Goal: Complete application form: Complete application form

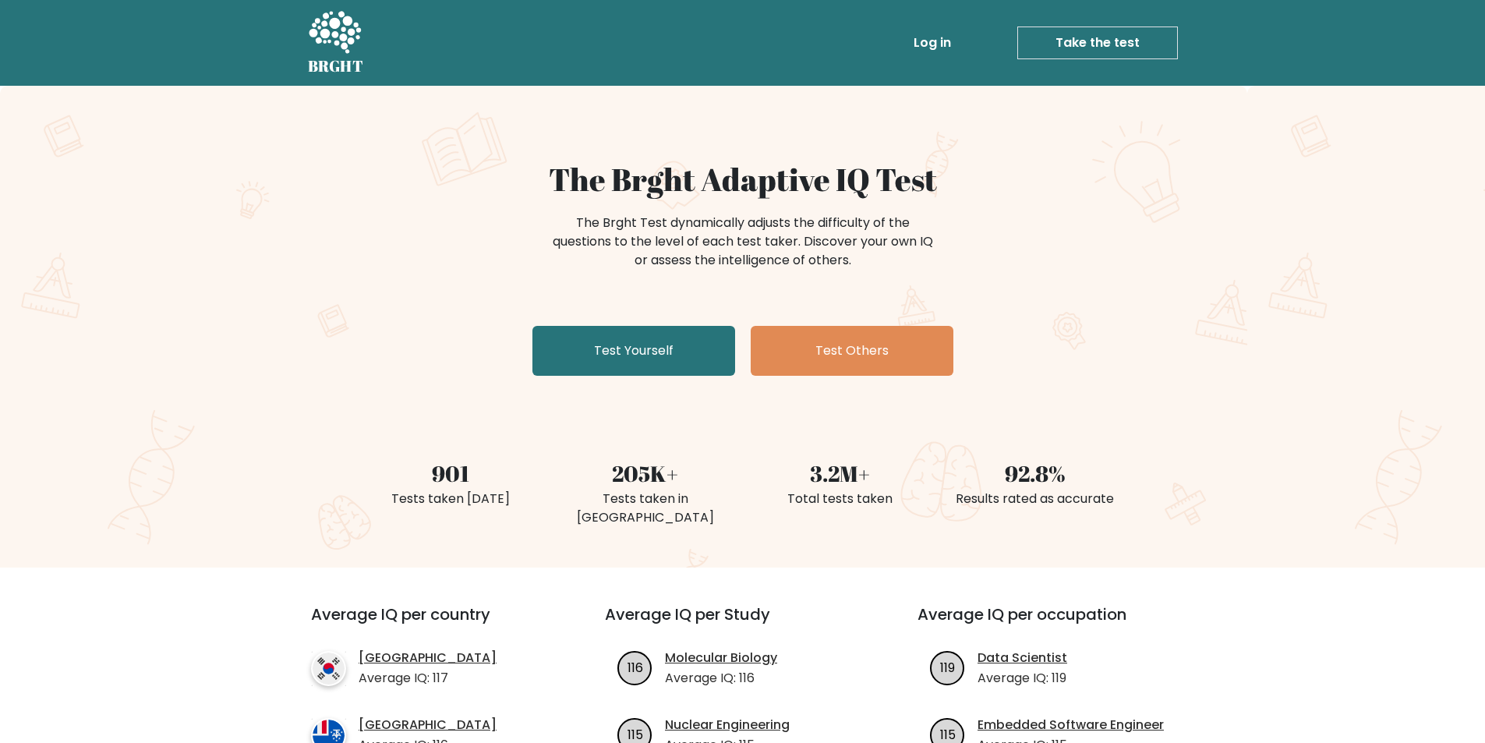
scroll to position [156, 0]
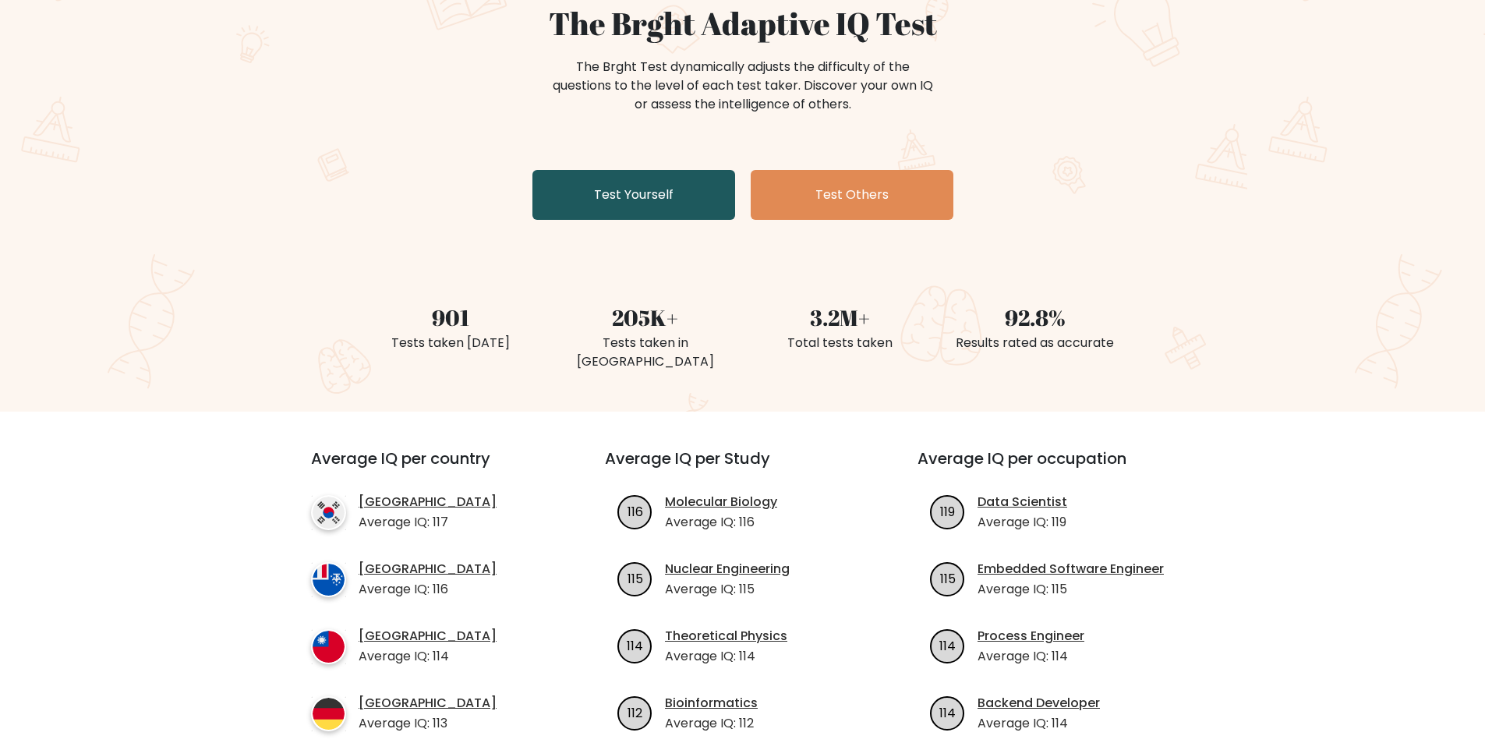
click at [595, 188] on link "Test Yourself" at bounding box center [633, 195] width 203 height 50
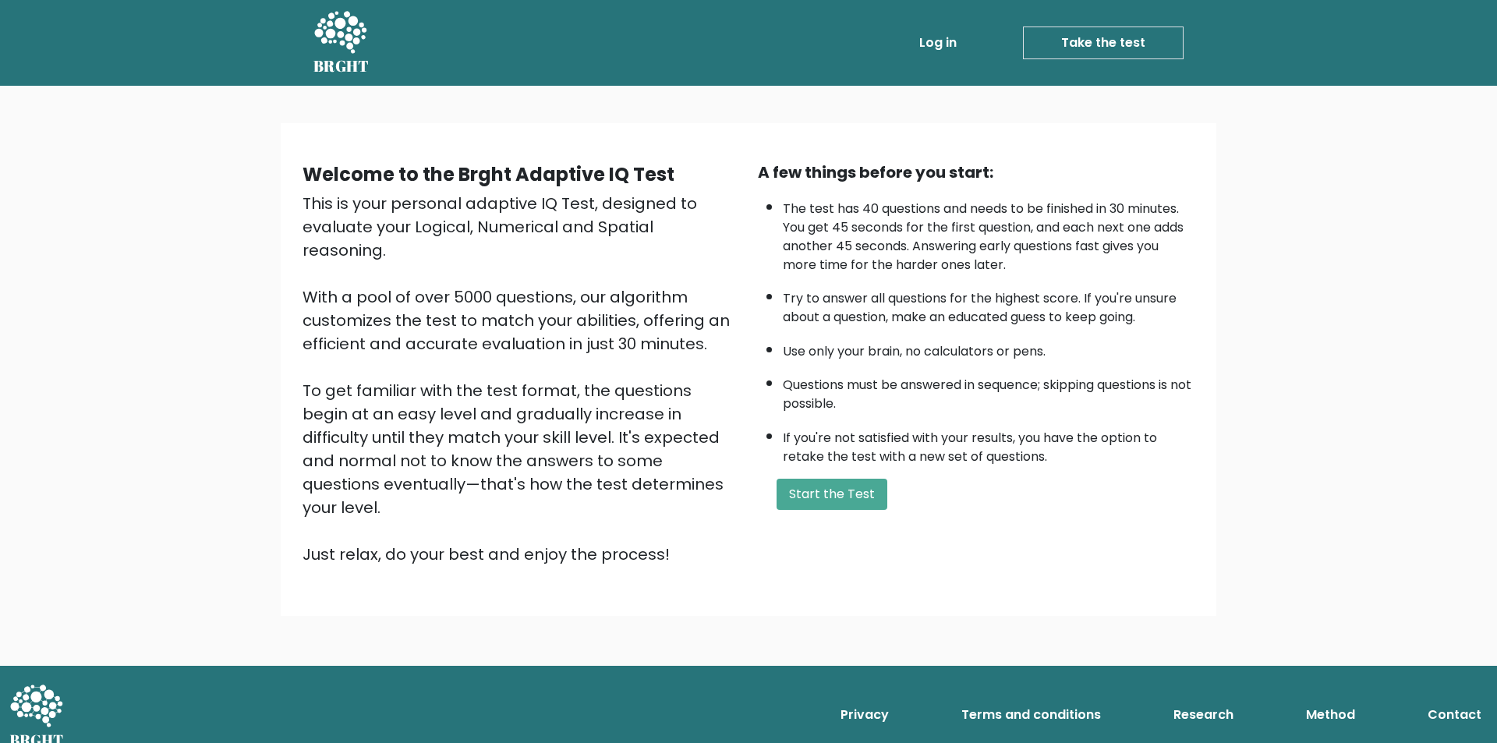
click at [869, 515] on div "A few things before you start: The test has 40 questions and needs to be finish…" at bounding box center [975, 363] width 455 height 405
click at [852, 490] on button "Start the Test" at bounding box center [831, 494] width 111 height 31
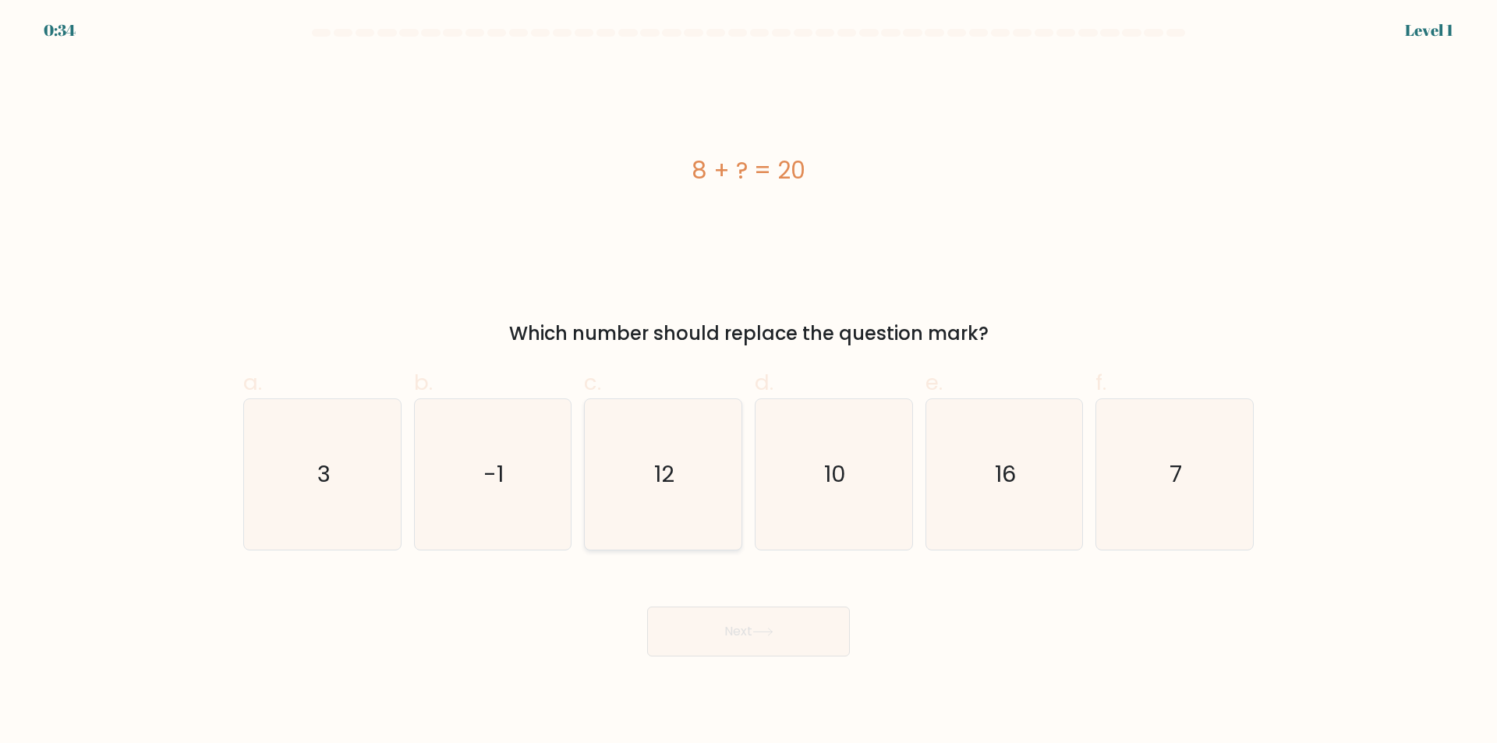
click at [727, 495] on icon "12" at bounding box center [663, 474] width 150 height 150
click at [748, 382] on input "c. 12" at bounding box center [748, 377] width 1 height 10
radio input "true"
click at [790, 654] on button "Next" at bounding box center [748, 631] width 203 height 50
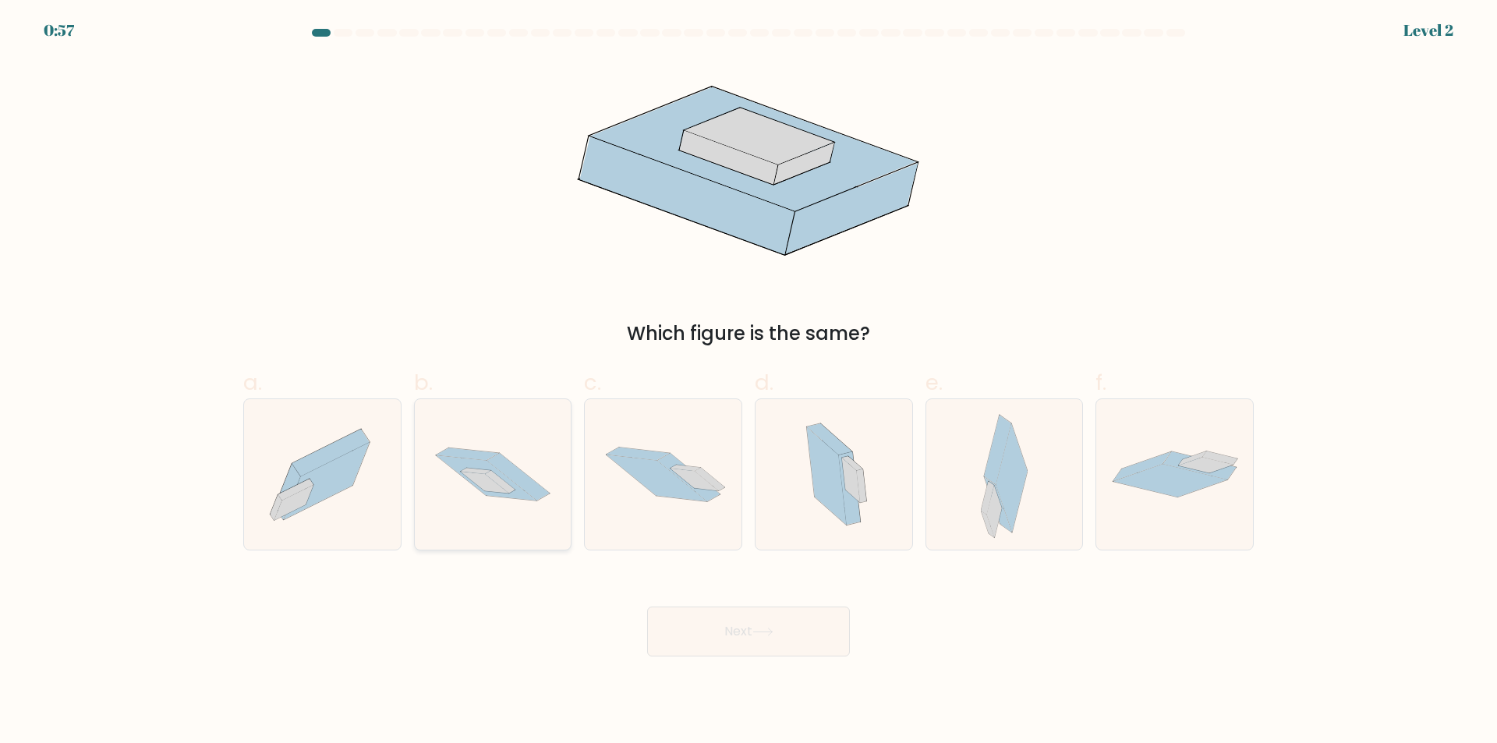
click at [463, 472] on icon at bounding box center [476, 472] width 30 height 6
click at [748, 382] on input "b." at bounding box center [748, 377] width 1 height 10
radio input "true"
click at [821, 652] on button "Next" at bounding box center [748, 631] width 203 height 50
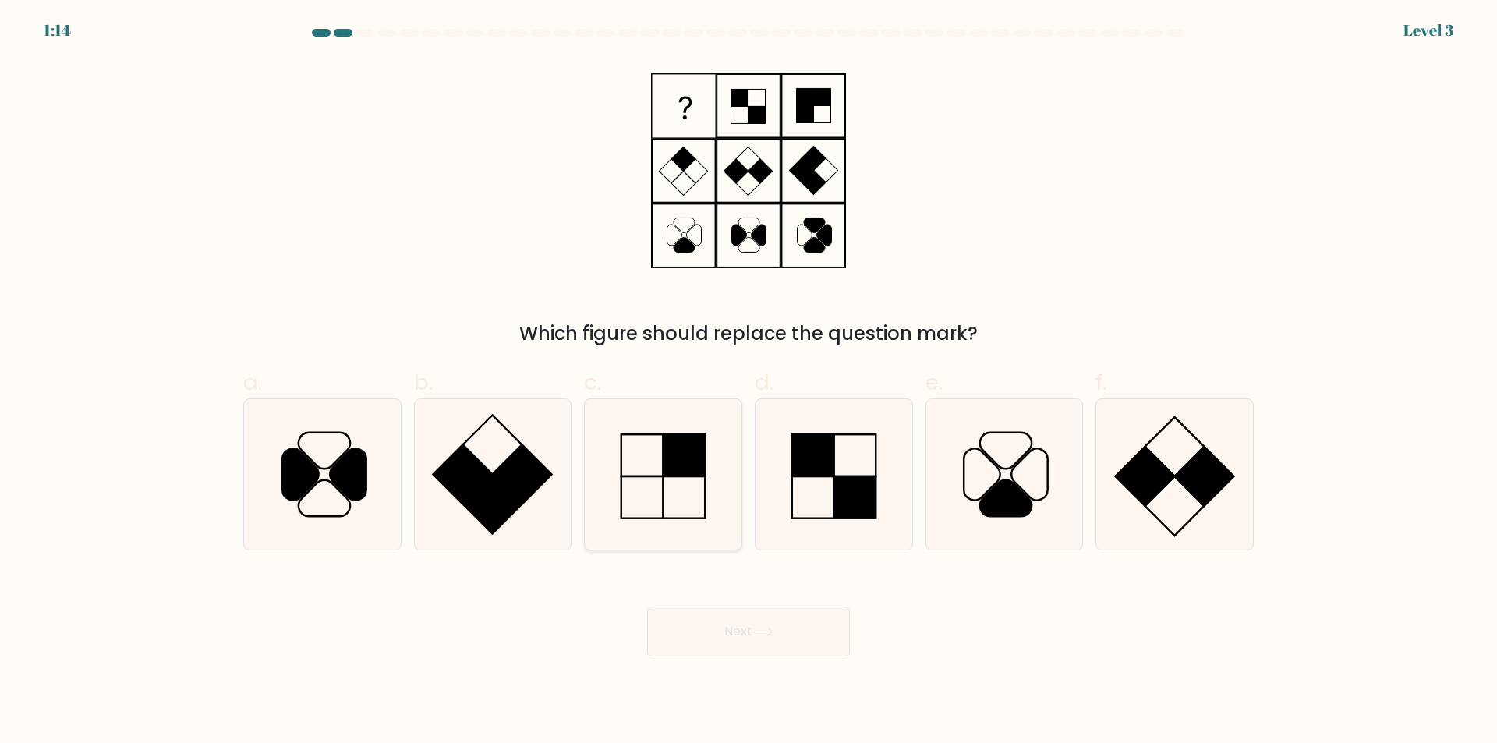
click at [655, 502] on icon at bounding box center [663, 474] width 150 height 150
click at [748, 382] on input "c." at bounding box center [748, 377] width 1 height 10
radio input "true"
click at [780, 632] on button "Next" at bounding box center [748, 631] width 203 height 50
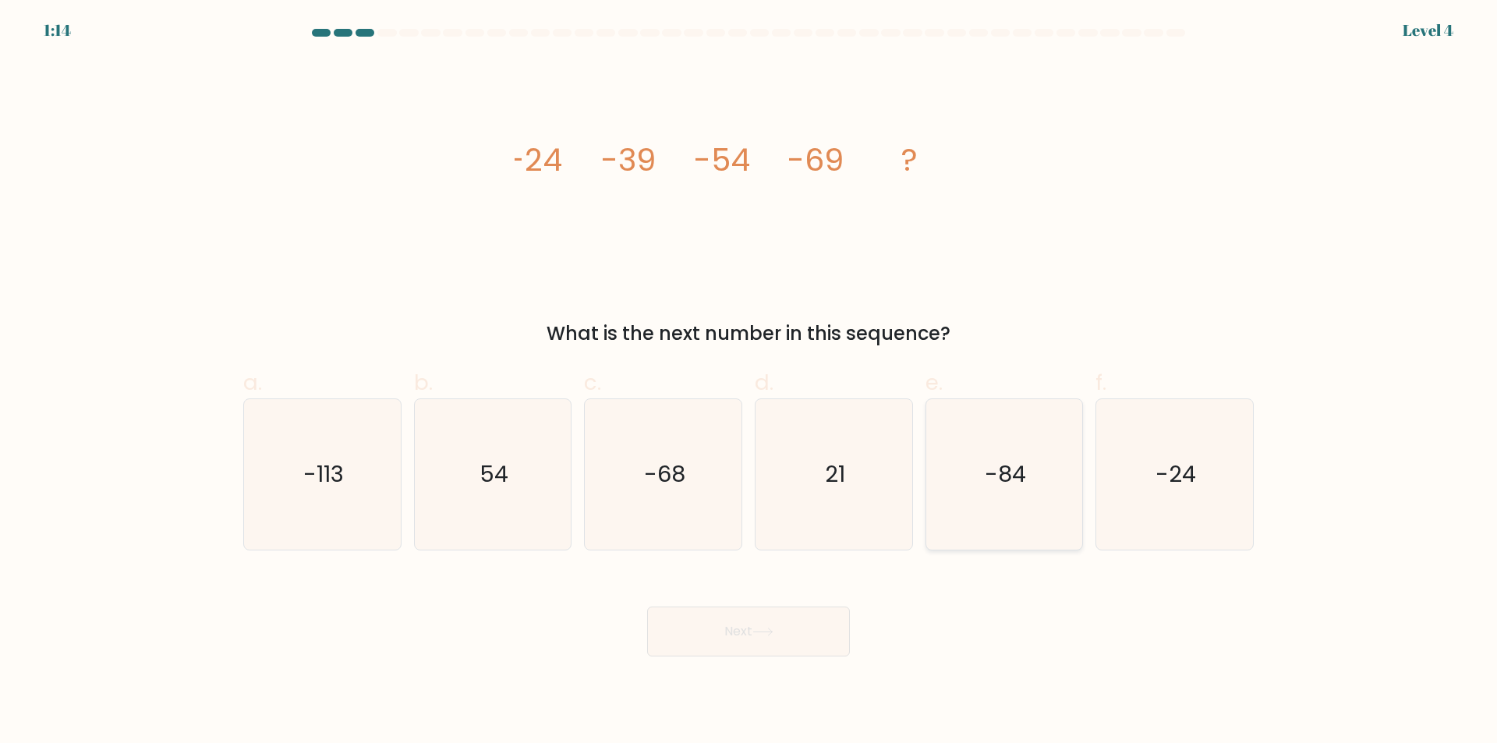
click at [1061, 523] on icon "-84" at bounding box center [1003, 474] width 150 height 150
click at [749, 382] on input "e. -84" at bounding box center [748, 377] width 1 height 10
radio input "true"
click at [735, 648] on button "Next" at bounding box center [748, 631] width 203 height 50
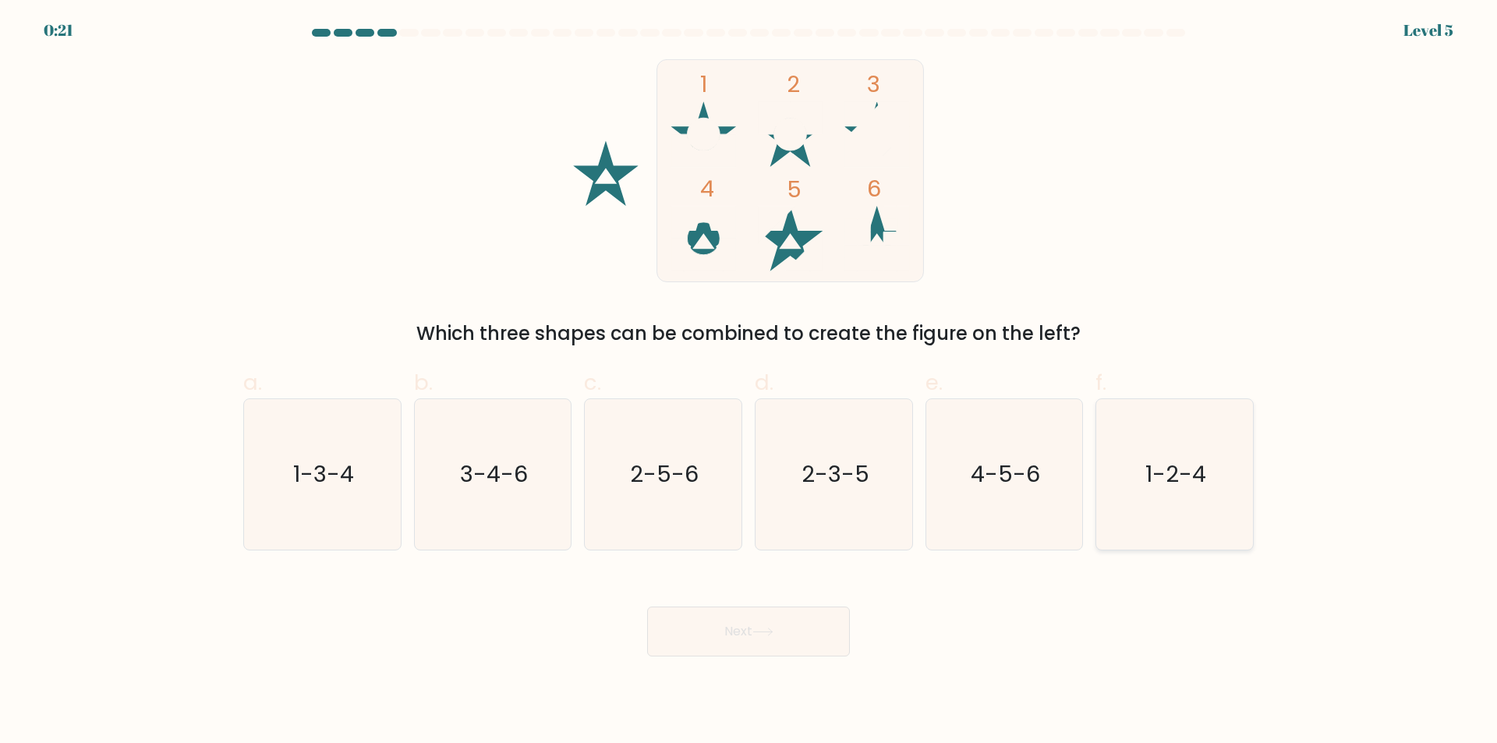
click at [1213, 507] on icon "1-2-4" at bounding box center [1174, 474] width 150 height 150
click at [749, 382] on input "f. 1-2-4" at bounding box center [748, 377] width 1 height 10
radio input "true"
click at [803, 635] on button "Next" at bounding box center [748, 631] width 203 height 50
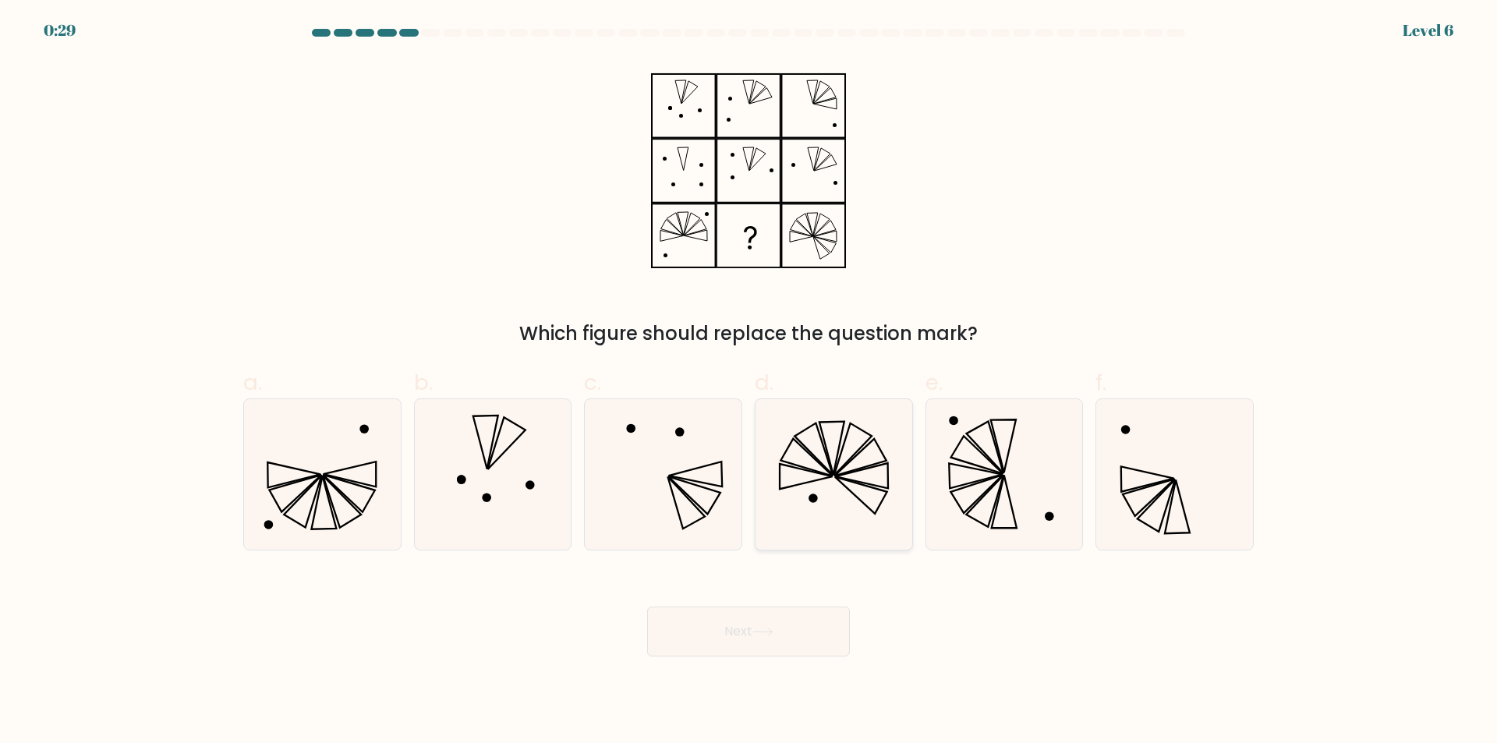
click at [855, 518] on icon at bounding box center [833, 474] width 150 height 150
click at [749, 382] on input "d." at bounding box center [748, 377] width 1 height 10
radio input "true"
click at [764, 645] on button "Next" at bounding box center [748, 631] width 203 height 50
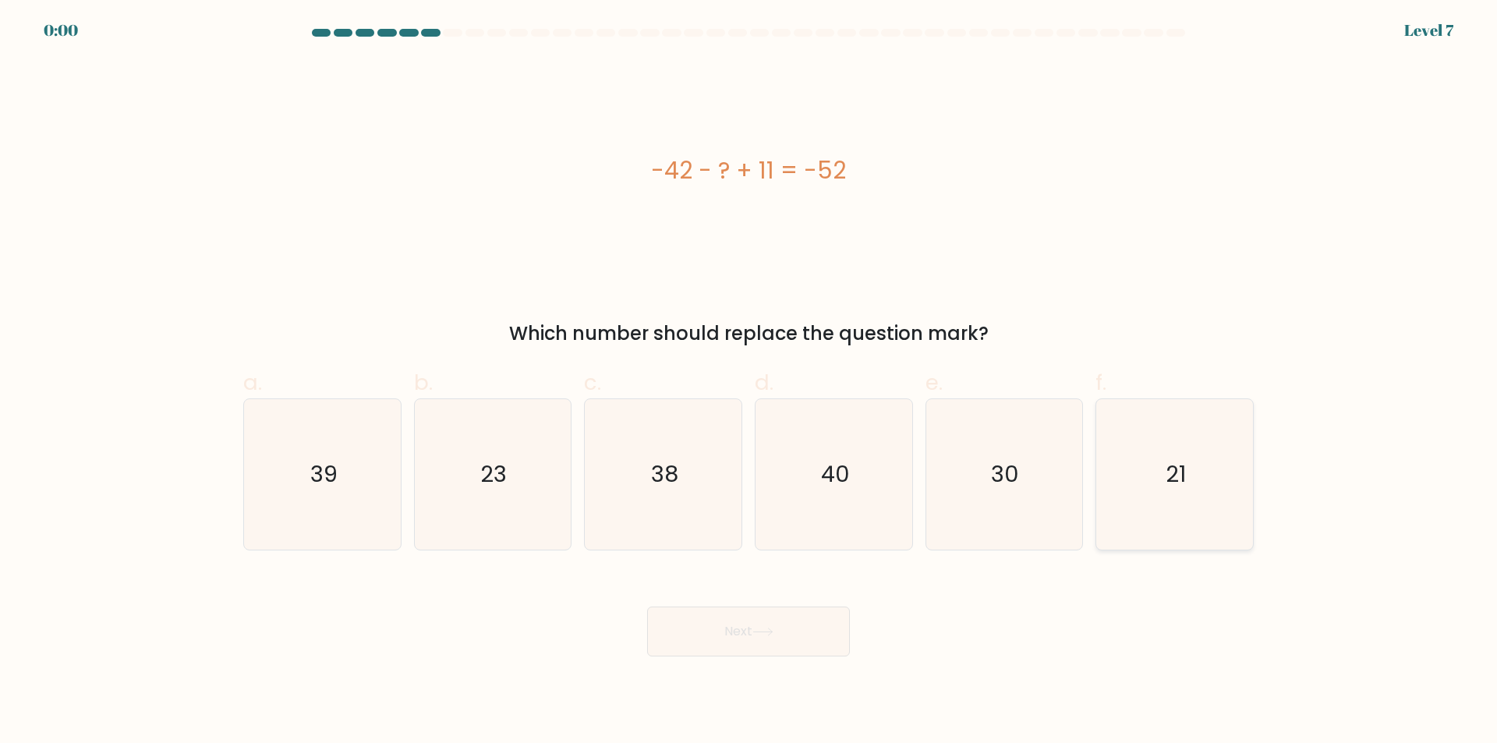
click at [1181, 511] on icon "21" at bounding box center [1174, 474] width 150 height 150
click at [749, 382] on input "f. 21" at bounding box center [748, 377] width 1 height 10
radio input "true"
click at [786, 621] on div "Next" at bounding box center [748, 612] width 1029 height 87
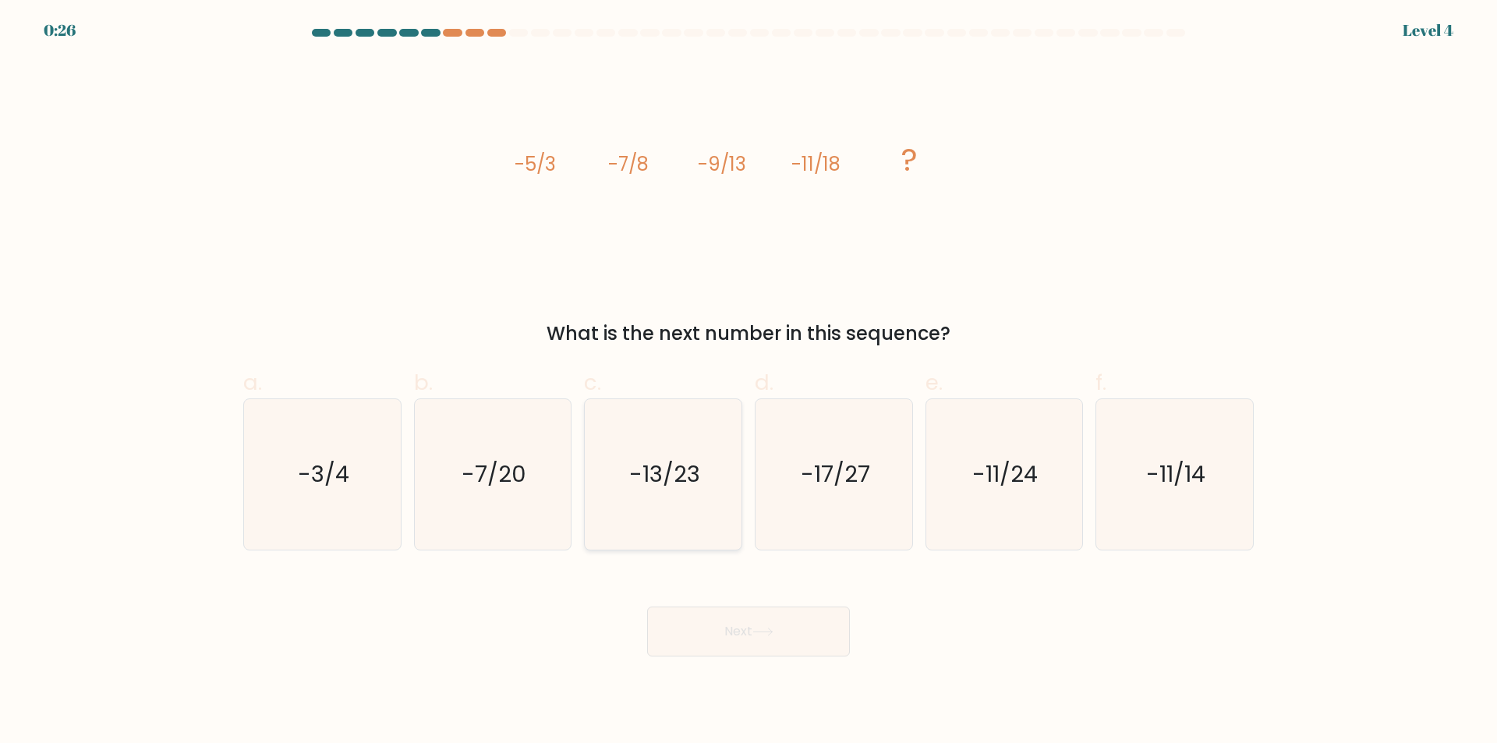
click at [666, 510] on icon "-13/23" at bounding box center [663, 474] width 150 height 150
click at [748, 382] on input "c. -13/23" at bounding box center [748, 377] width 1 height 10
radio input "true"
click at [785, 621] on button "Next" at bounding box center [748, 631] width 203 height 50
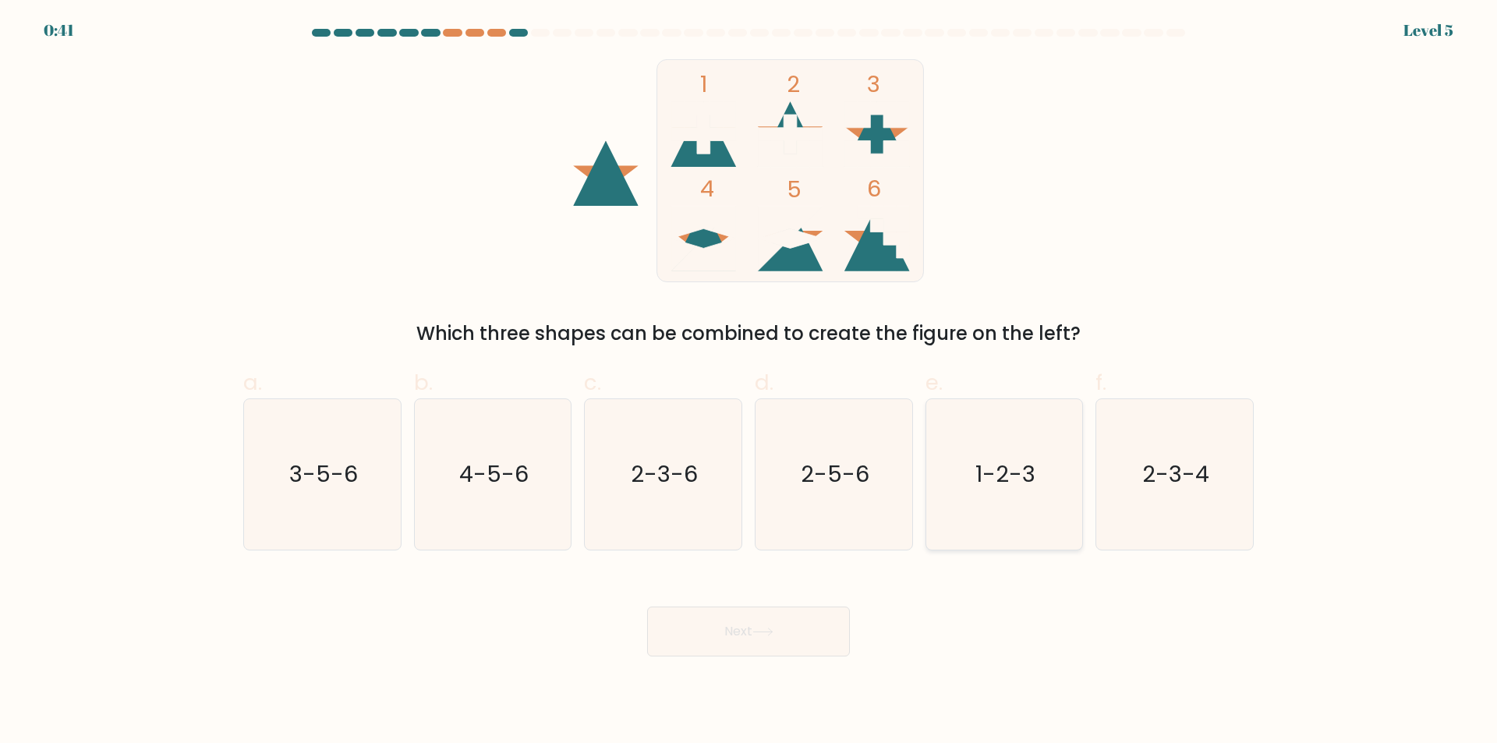
drag, startPoint x: 1000, startPoint y: 474, endPoint x: 970, endPoint y: 570, distance: 100.6
click at [1000, 475] on text "1-2-3" at bounding box center [1005, 474] width 60 height 31
click at [749, 382] on input "e. 1-2-3" at bounding box center [748, 377] width 1 height 10
radio input "true"
click at [807, 618] on button "Next" at bounding box center [748, 631] width 203 height 50
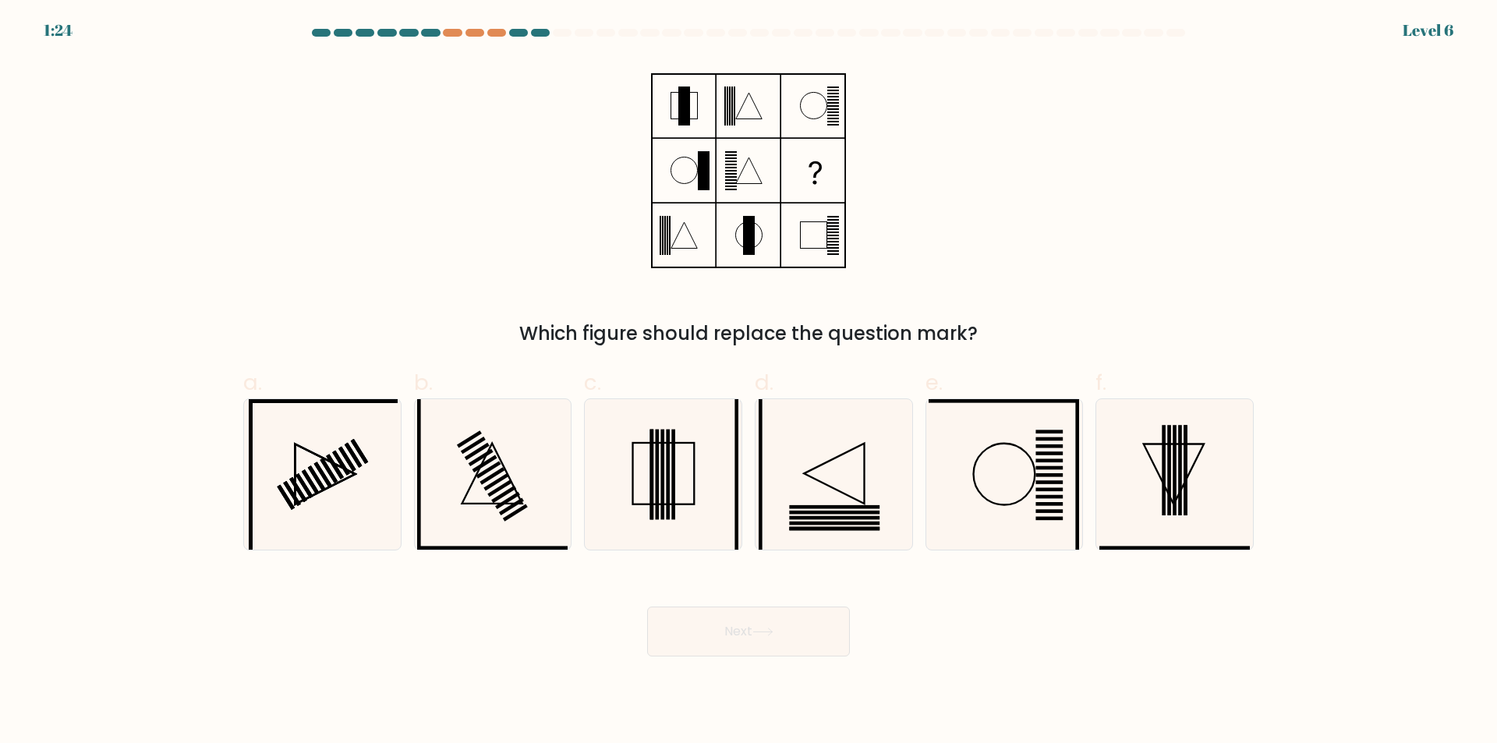
click at [497, 27] on div "1:24 Level 6" at bounding box center [748, 21] width 1497 height 42
click at [493, 34] on div at bounding box center [496, 33] width 19 height 8
click at [481, 34] on div at bounding box center [474, 33] width 19 height 8
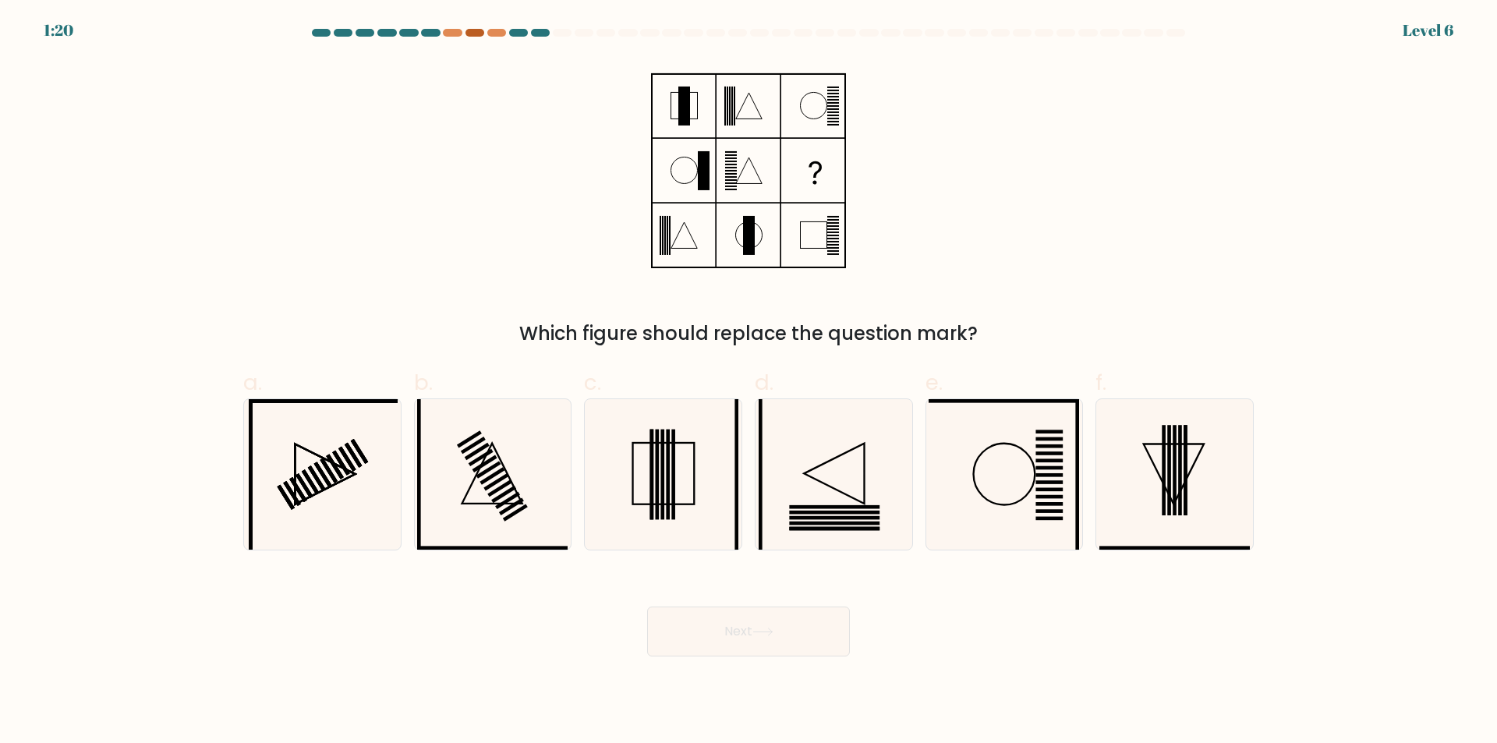
click at [471, 34] on div at bounding box center [474, 33] width 19 height 8
click at [447, 33] on div at bounding box center [452, 33] width 19 height 8
click at [490, 34] on div at bounding box center [496, 33] width 19 height 8
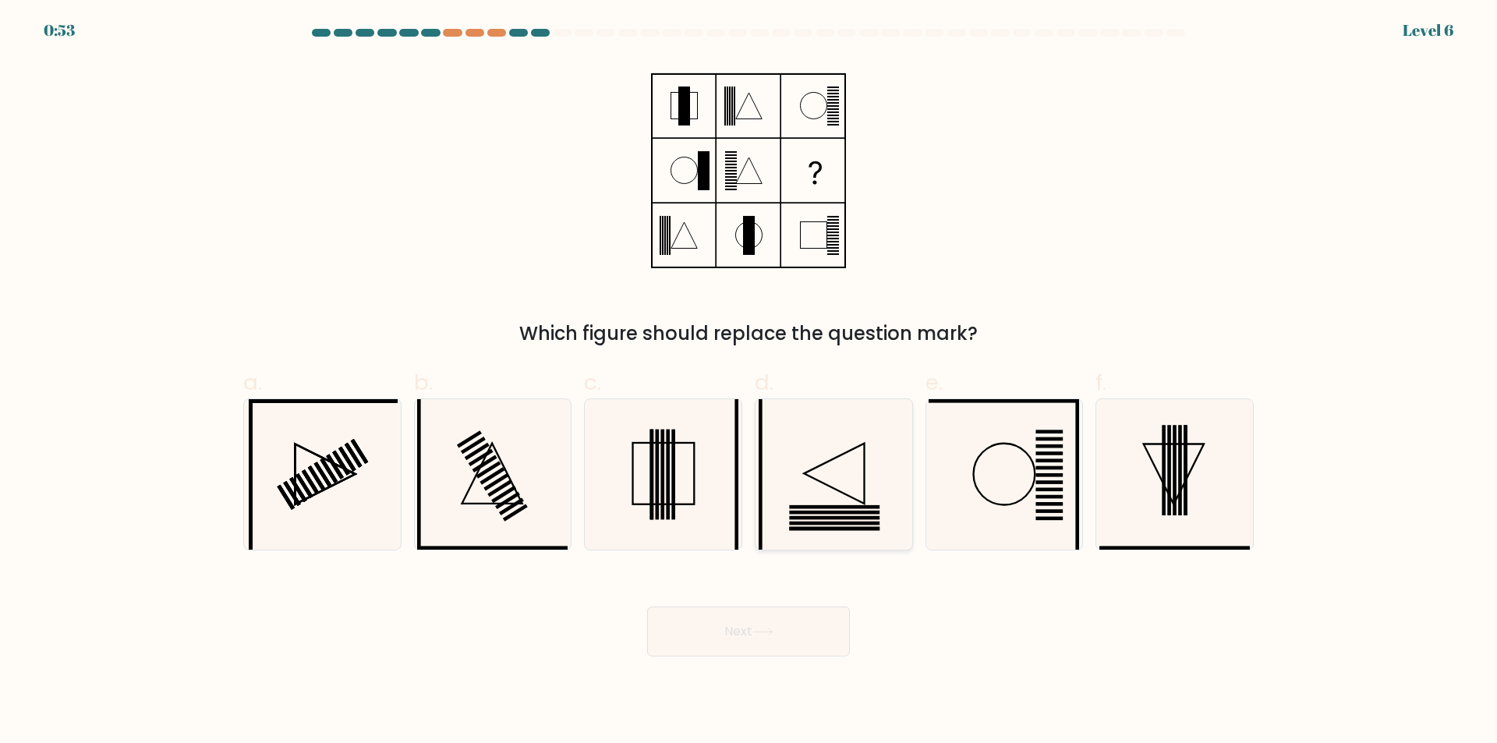
click at [853, 508] on rect at bounding box center [834, 507] width 90 height 4
click at [749, 382] on input "d." at bounding box center [748, 377] width 1 height 10
radio input "true"
click at [757, 631] on icon at bounding box center [762, 632] width 21 height 9
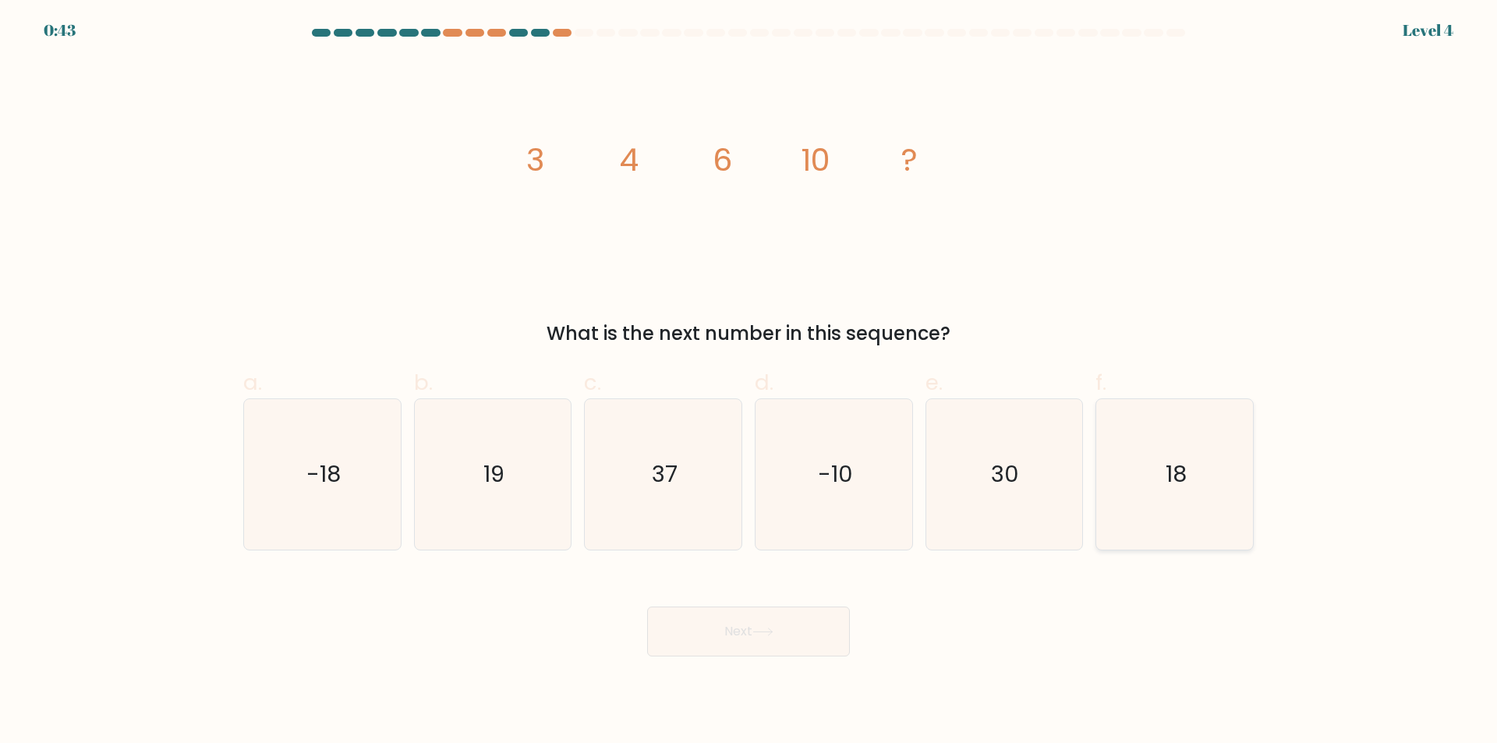
click at [1179, 469] on text "18" at bounding box center [1175, 474] width 21 height 31
click at [749, 382] on input "f. 18" at bounding box center [748, 377] width 1 height 10
radio input "true"
click at [760, 645] on button "Next" at bounding box center [748, 631] width 203 height 50
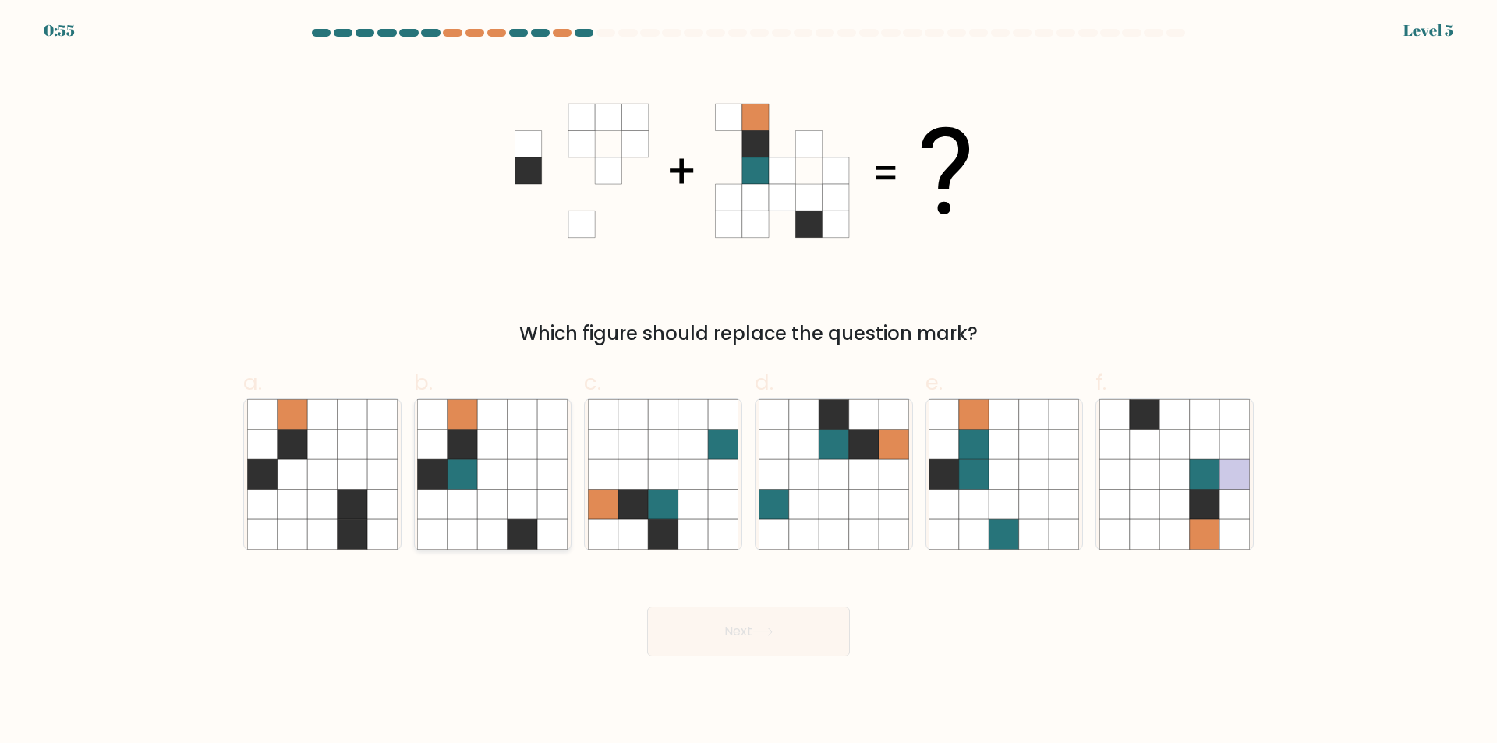
click at [534, 493] on icon at bounding box center [522, 505] width 30 height 30
click at [748, 382] on input "b." at bounding box center [748, 377] width 1 height 10
radio input "true"
click at [766, 634] on icon at bounding box center [762, 632] width 21 height 9
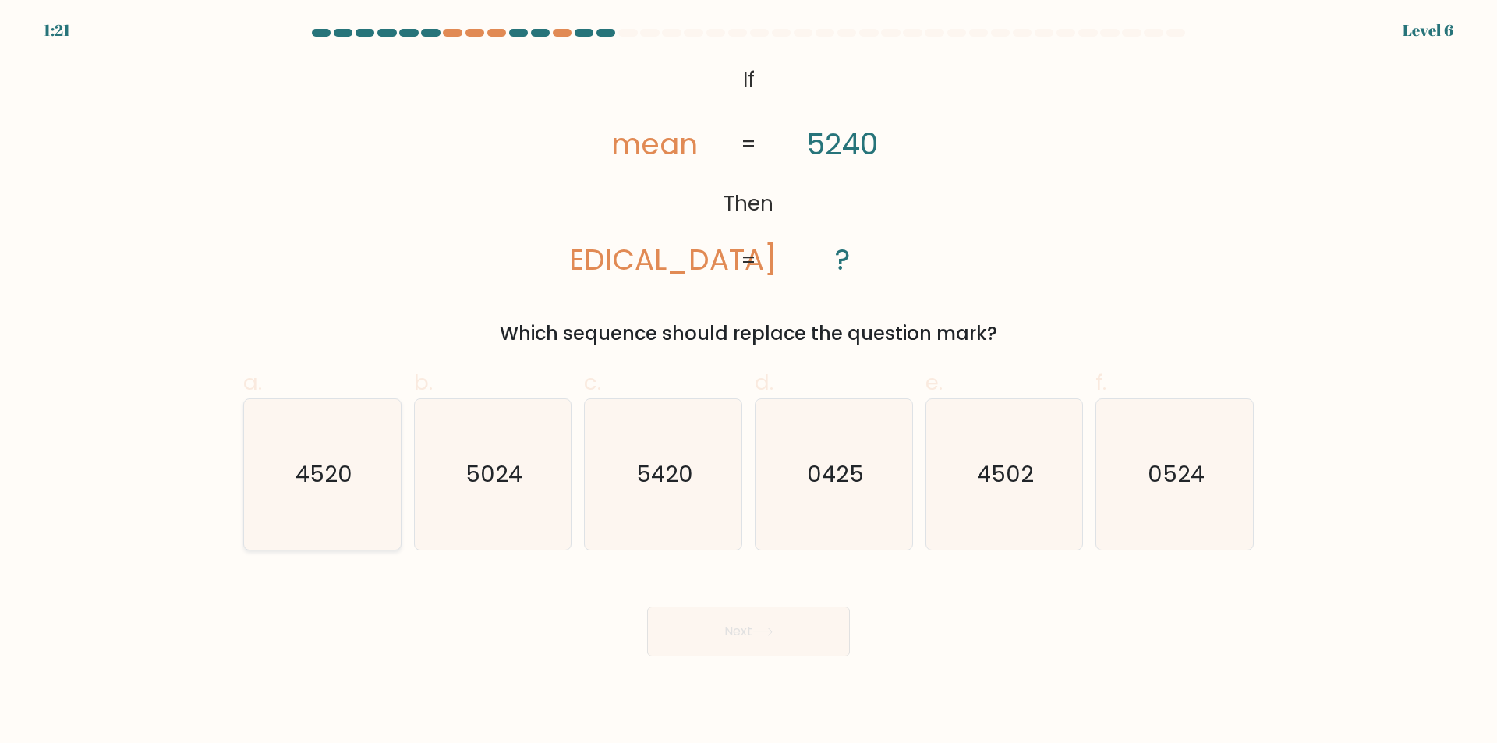
click at [329, 514] on icon "4520" at bounding box center [322, 474] width 150 height 150
click at [748, 382] on input "a. 4520" at bounding box center [748, 377] width 1 height 10
radio input "true"
click at [739, 621] on button "Next" at bounding box center [748, 631] width 203 height 50
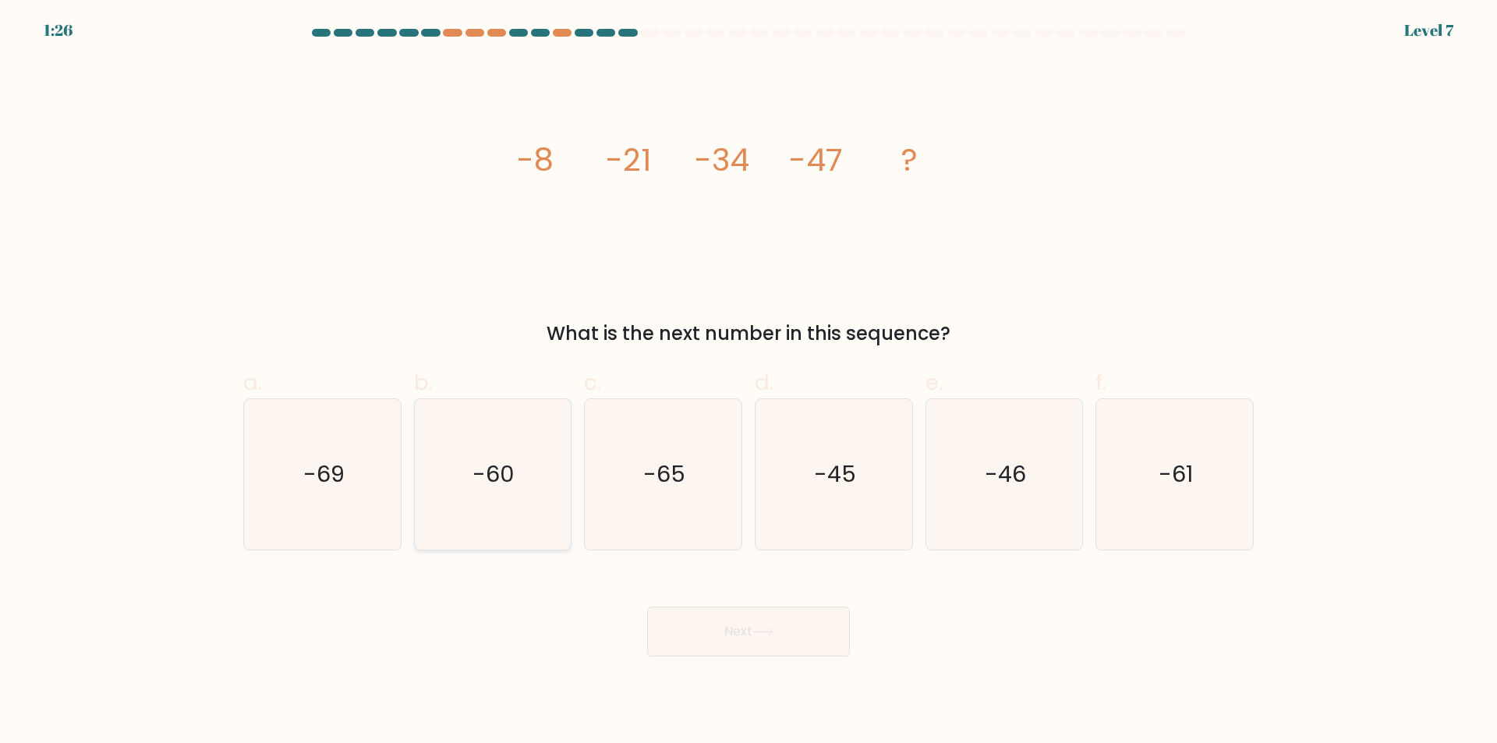
click at [504, 475] on text "-60" at bounding box center [494, 474] width 42 height 31
click at [748, 382] on input "b. -60" at bounding box center [748, 377] width 1 height 10
radio input "true"
click at [772, 629] on icon at bounding box center [762, 631] width 19 height 7
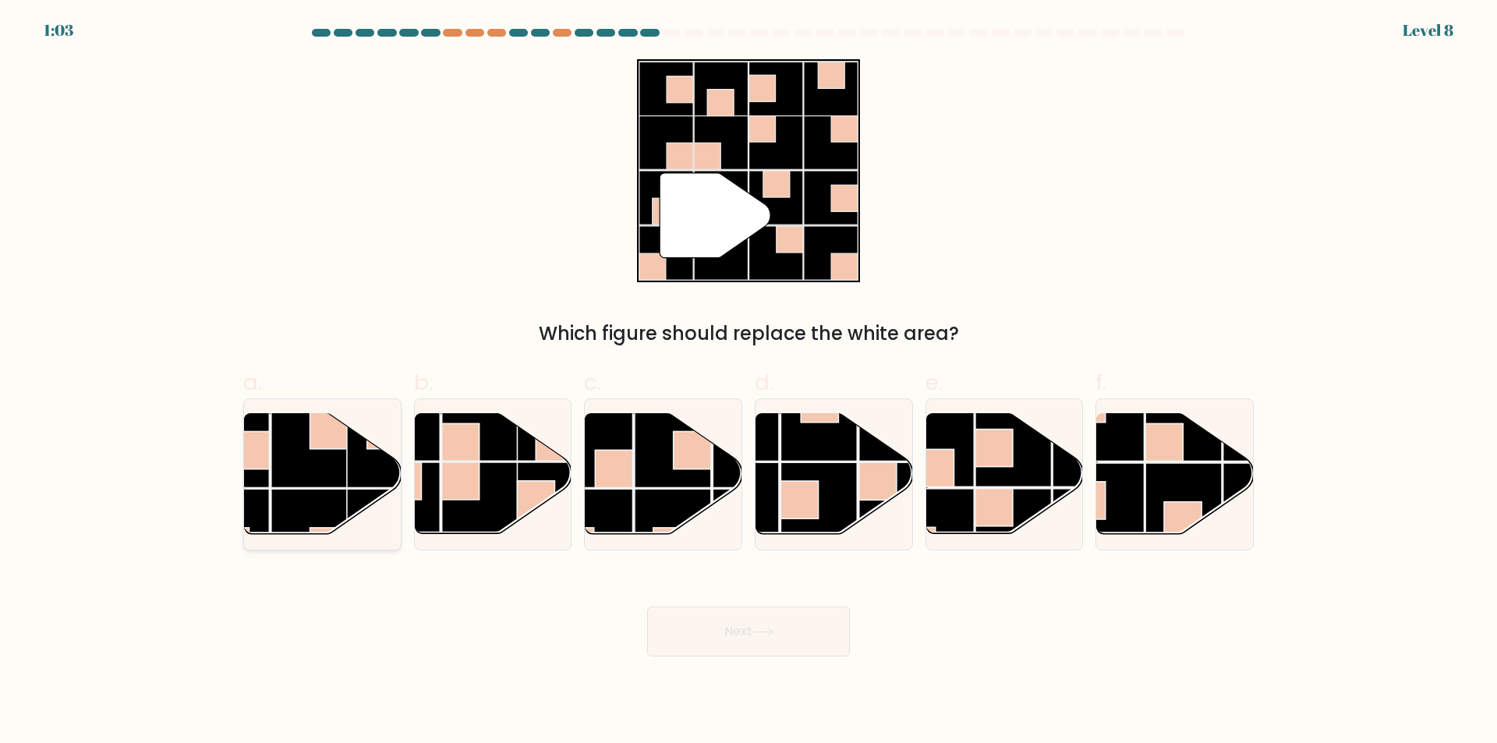
click at [345, 493] on rect at bounding box center [309, 527] width 76 height 76
click at [748, 382] on input "a." at bounding box center [748, 377] width 1 height 10
radio input "true"
click at [726, 606] on button "Next" at bounding box center [748, 631] width 203 height 50
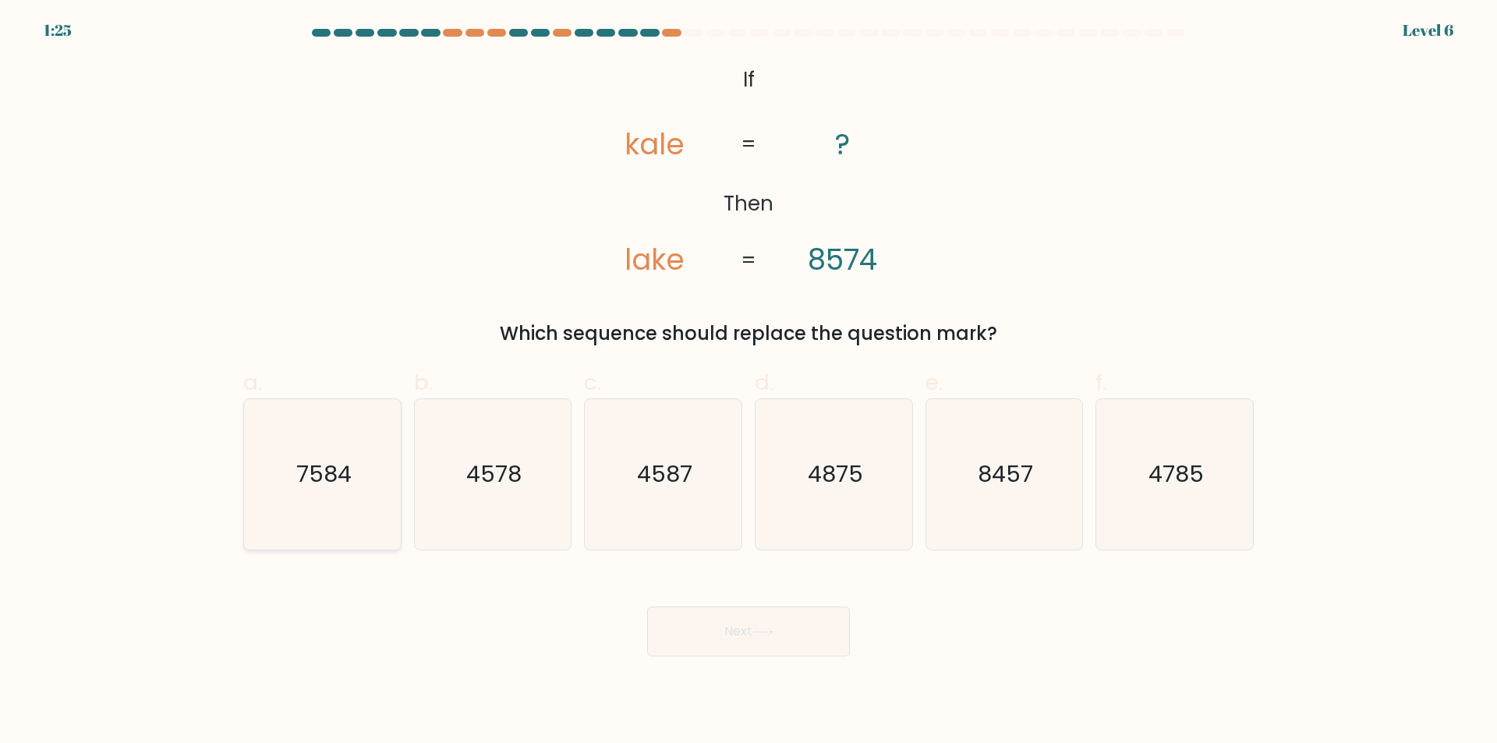
click at [327, 464] on text "7584" at bounding box center [323, 474] width 55 height 31
click at [748, 382] on input "a. 7584" at bounding box center [748, 377] width 1 height 10
radio input "true"
click at [741, 612] on button "Next" at bounding box center [748, 631] width 203 height 50
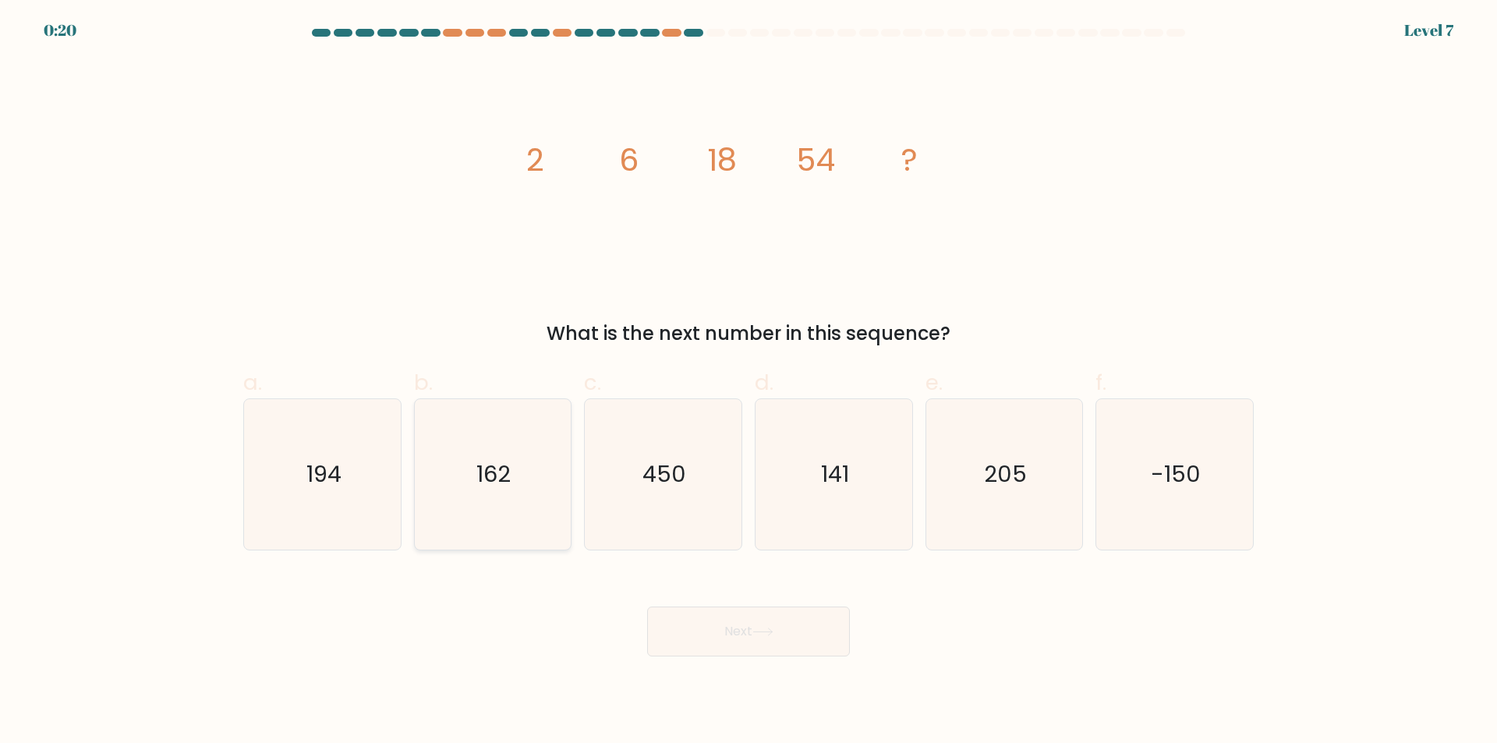
click at [491, 512] on icon "162" at bounding box center [492, 474] width 150 height 150
click at [748, 382] on input "b. 162" at bounding box center [748, 377] width 1 height 10
radio input "true"
click at [755, 628] on button "Next" at bounding box center [748, 631] width 203 height 50
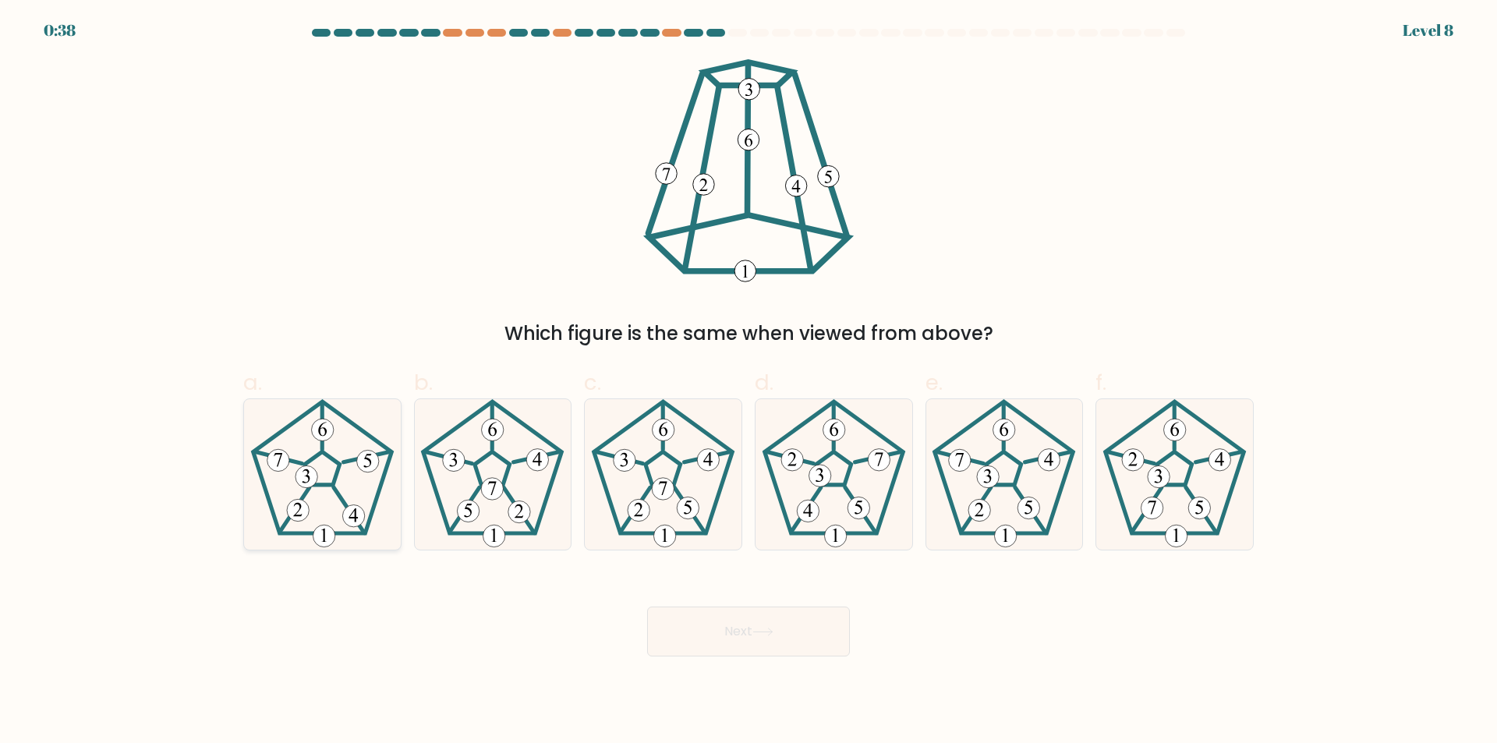
click at [338, 461] on 231 at bounding box center [322, 469] width 35 height 34
click at [748, 382] on input "a." at bounding box center [748, 377] width 1 height 10
radio input "true"
click at [793, 641] on button "Next" at bounding box center [748, 631] width 203 height 50
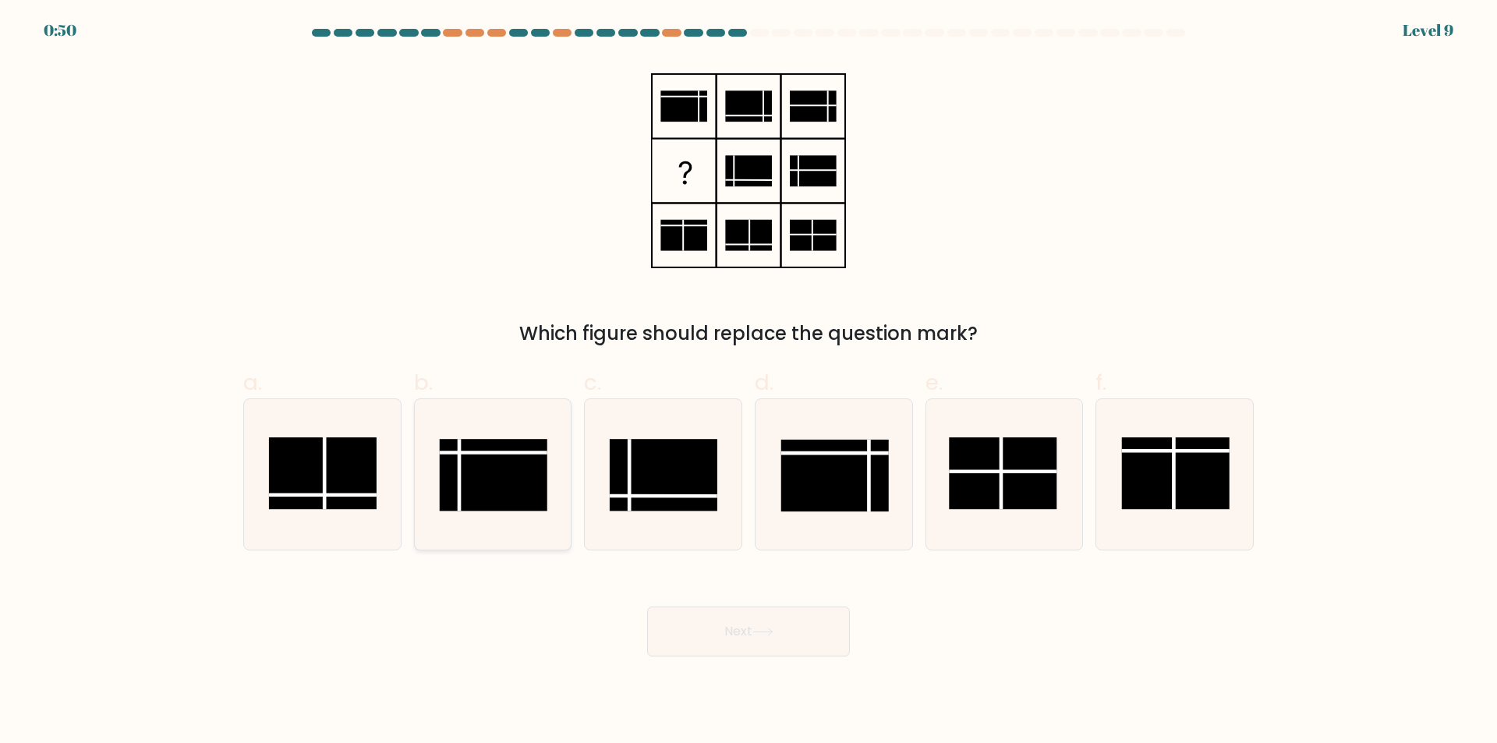
click at [498, 485] on rect at bounding box center [494, 475] width 108 height 72
click at [748, 382] on input "b." at bounding box center [748, 377] width 1 height 10
radio input "true"
click at [745, 613] on button "Next" at bounding box center [748, 631] width 203 height 50
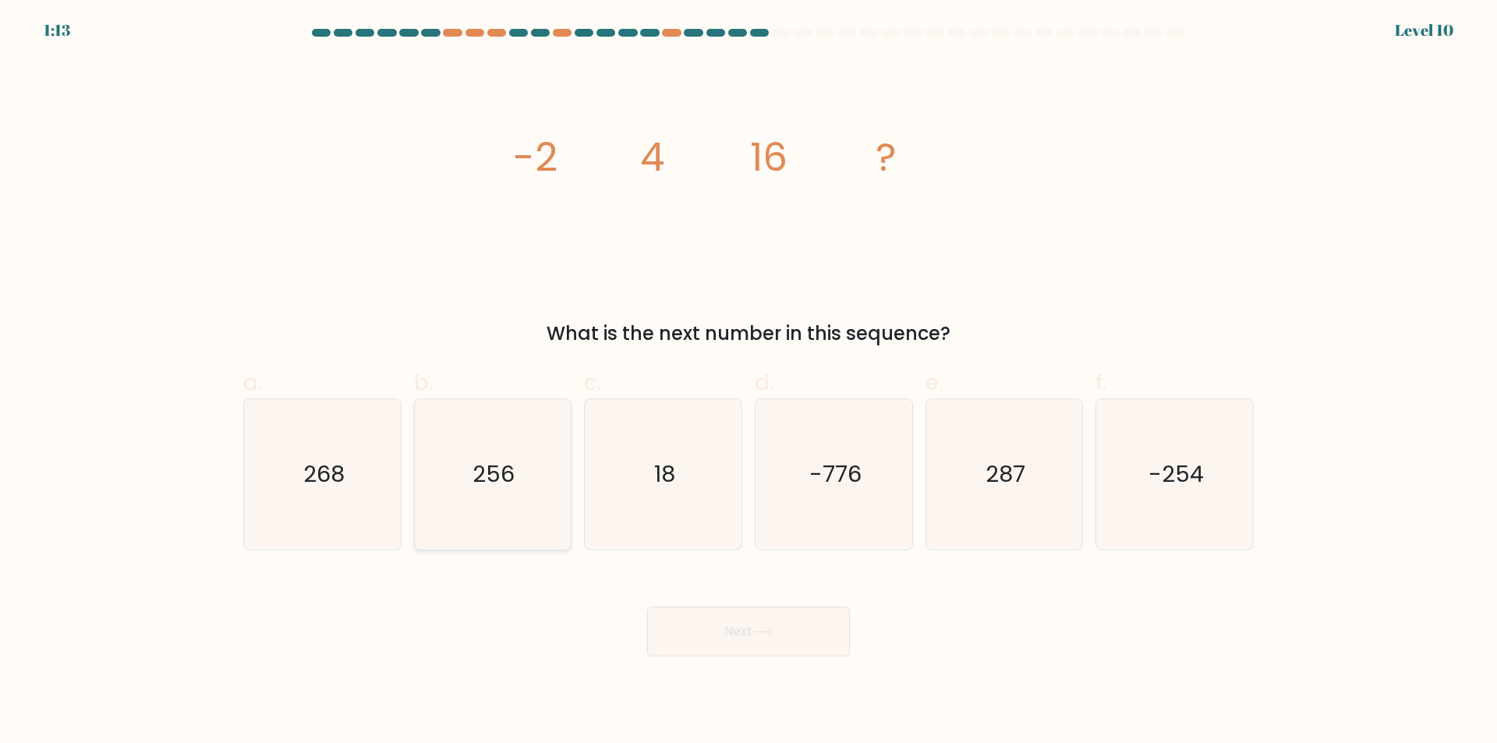
click at [546, 503] on icon "256" at bounding box center [492, 474] width 150 height 150
click at [748, 382] on input "b. 256" at bounding box center [748, 377] width 1 height 10
radio input "true"
drag, startPoint x: 702, startPoint y: 595, endPoint x: 716, endPoint y: 621, distance: 30.4
click at [702, 596] on div "Next" at bounding box center [748, 612] width 1029 height 87
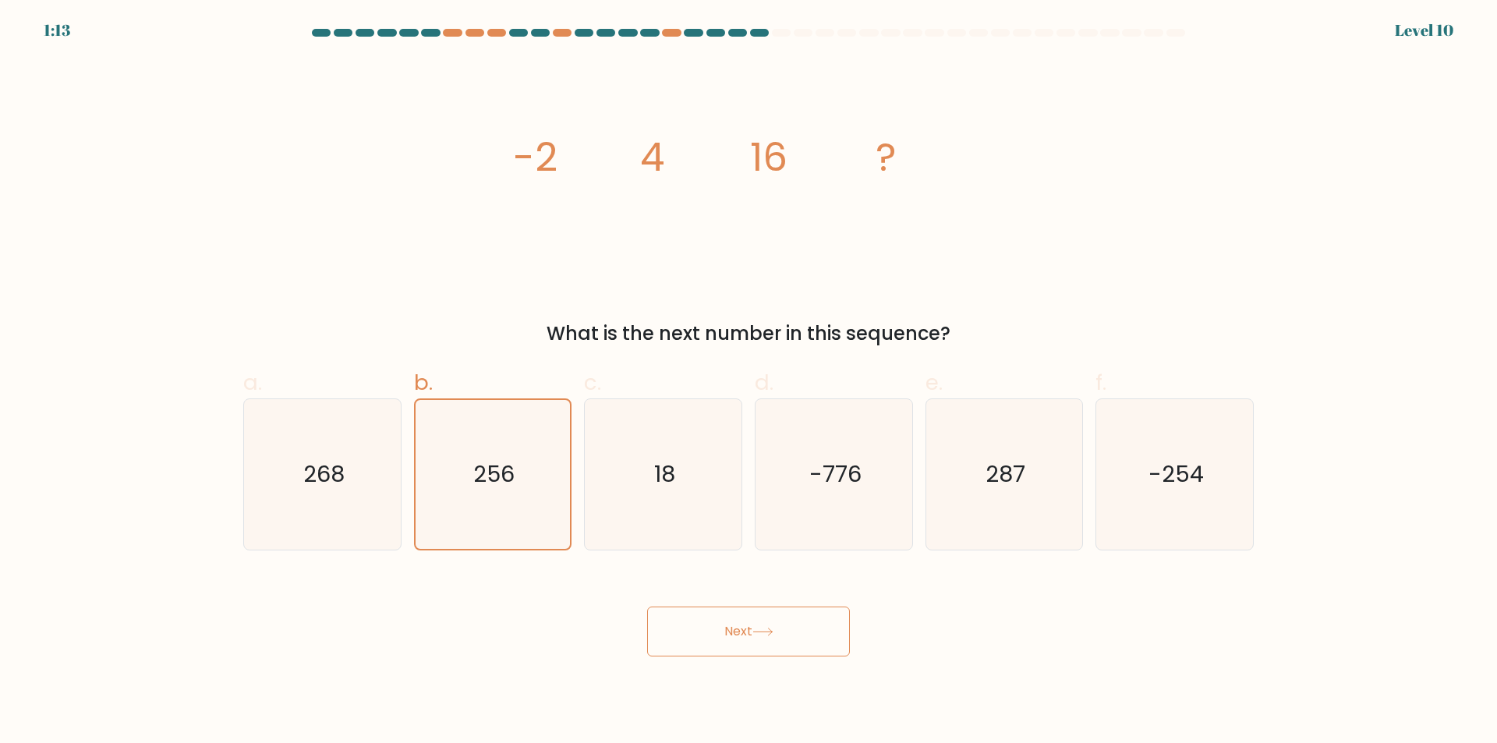
click at [717, 621] on button "Next" at bounding box center [748, 631] width 203 height 50
click at [723, 653] on button "Next" at bounding box center [748, 631] width 203 height 50
click at [744, 638] on button "Next" at bounding box center [748, 631] width 203 height 50
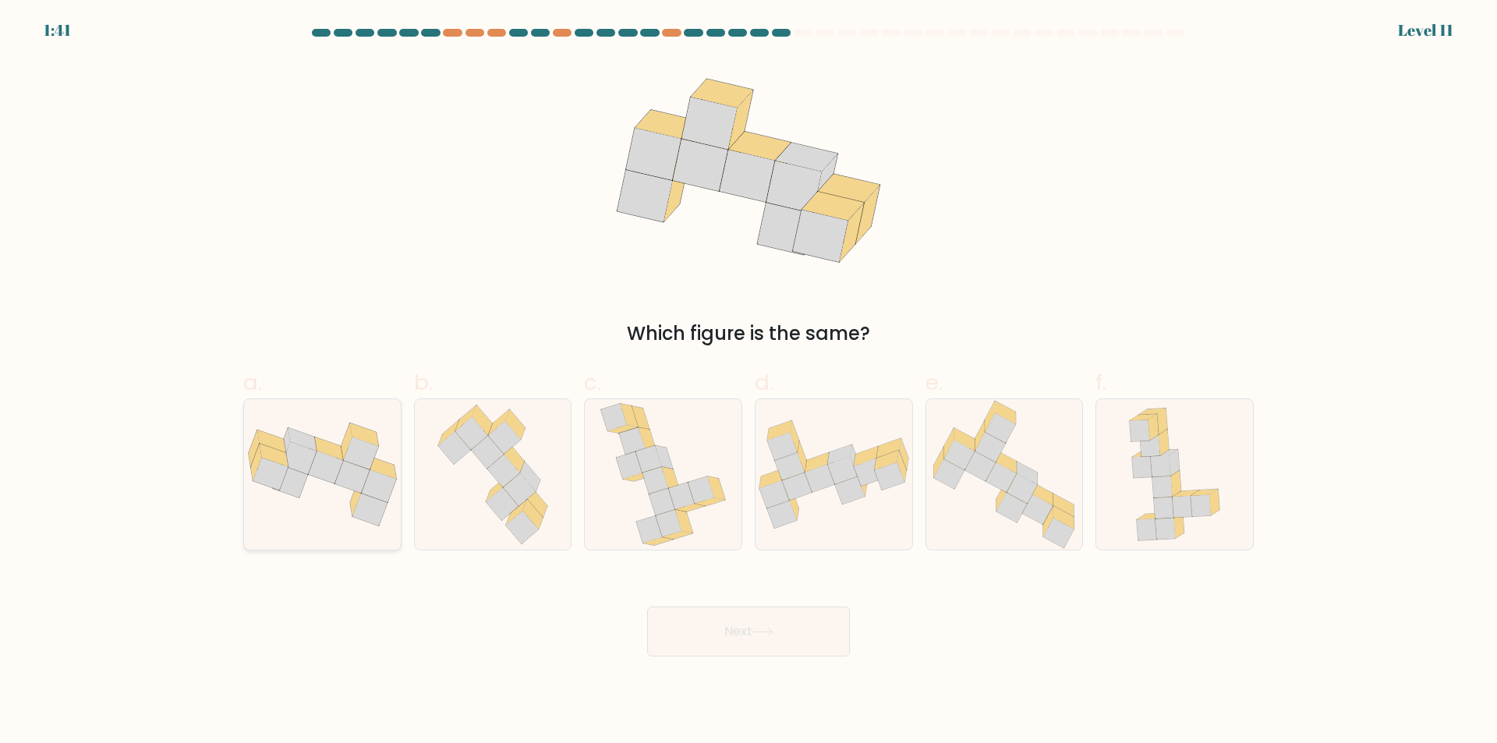
click at [339, 484] on icon at bounding box center [351, 477] width 35 height 33
click at [748, 382] on input "a." at bounding box center [748, 377] width 1 height 10
radio input "true"
click at [814, 650] on button "Next" at bounding box center [748, 631] width 203 height 50
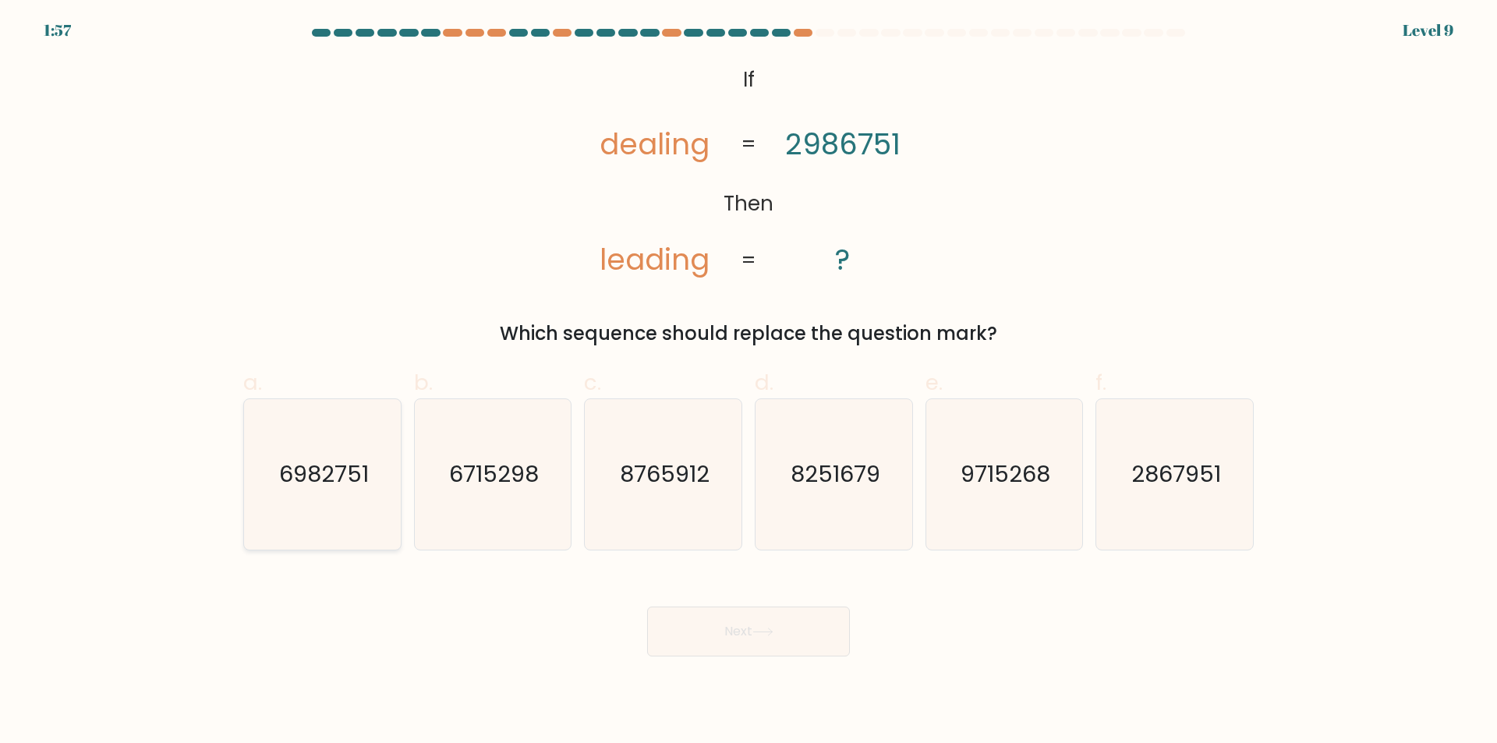
click at [355, 516] on icon "6982751" at bounding box center [322, 474] width 150 height 150
click at [748, 382] on input "a. 6982751" at bounding box center [748, 377] width 1 height 10
radio input "true"
click at [786, 642] on button "Next" at bounding box center [748, 631] width 203 height 50
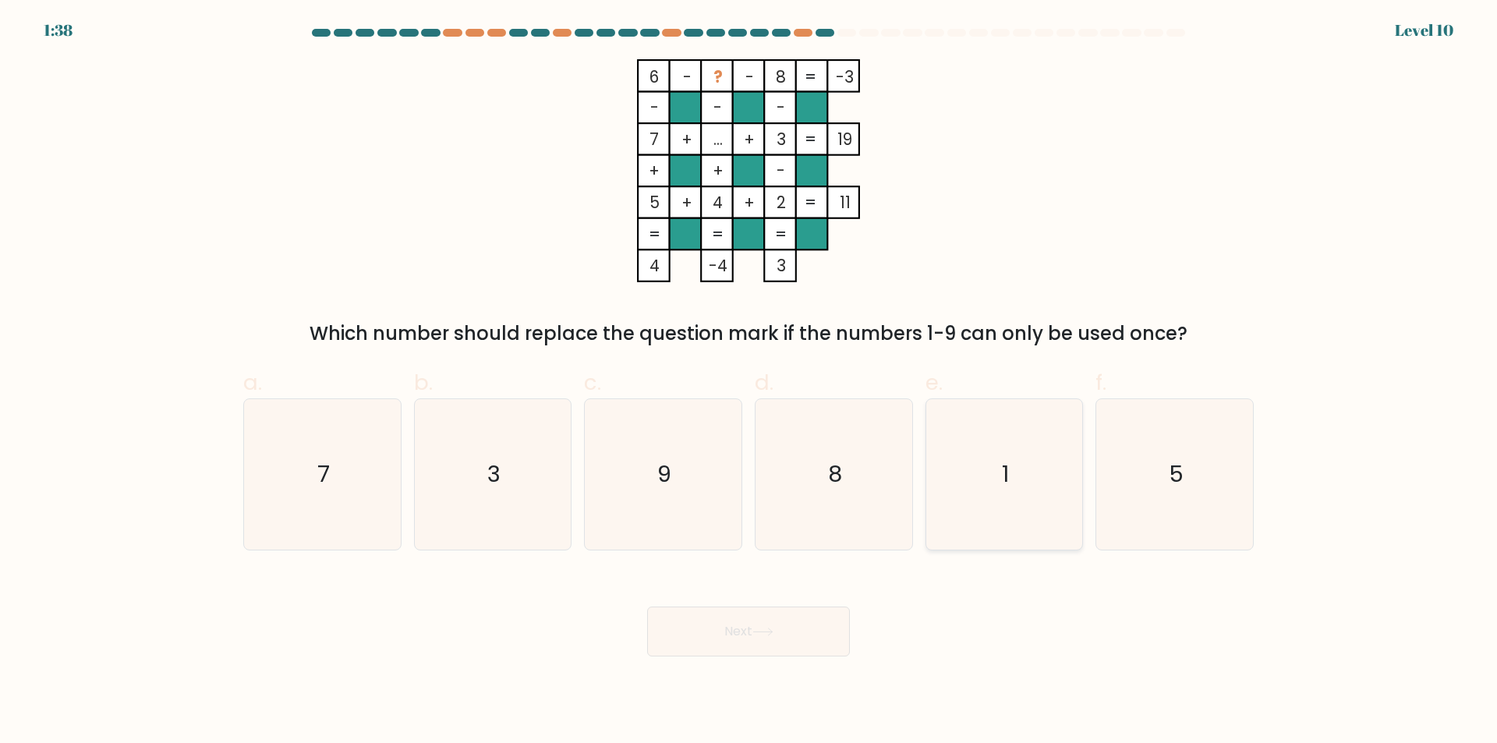
click at [994, 519] on icon "1" at bounding box center [1003, 474] width 150 height 150
click at [749, 382] on input "e. 1" at bounding box center [748, 377] width 1 height 10
radio input "true"
click at [787, 635] on button "Next" at bounding box center [748, 631] width 203 height 50
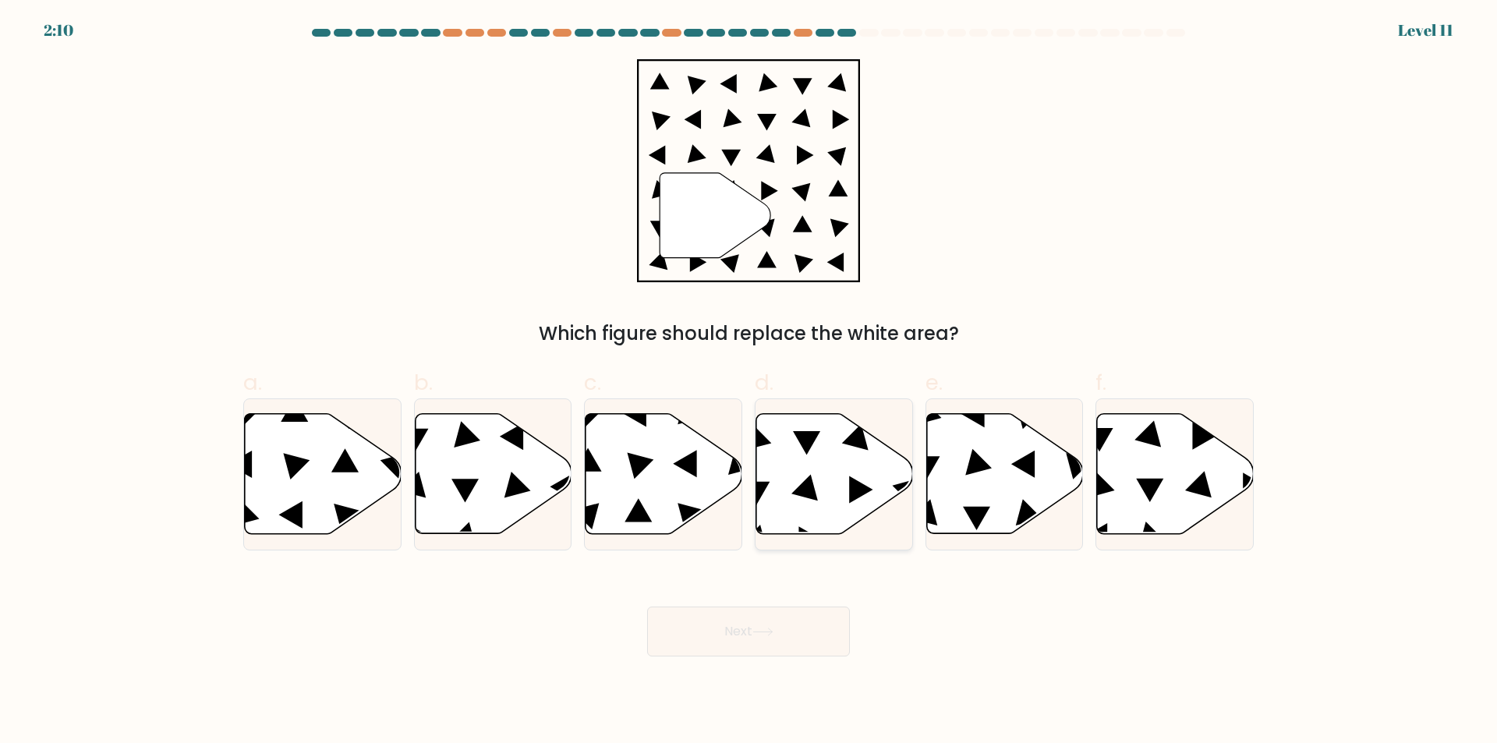
click at [819, 522] on icon at bounding box center [834, 474] width 157 height 120
click at [749, 382] on input "d." at bounding box center [748, 377] width 1 height 10
radio input "true"
click at [807, 639] on button "Next" at bounding box center [748, 631] width 203 height 50
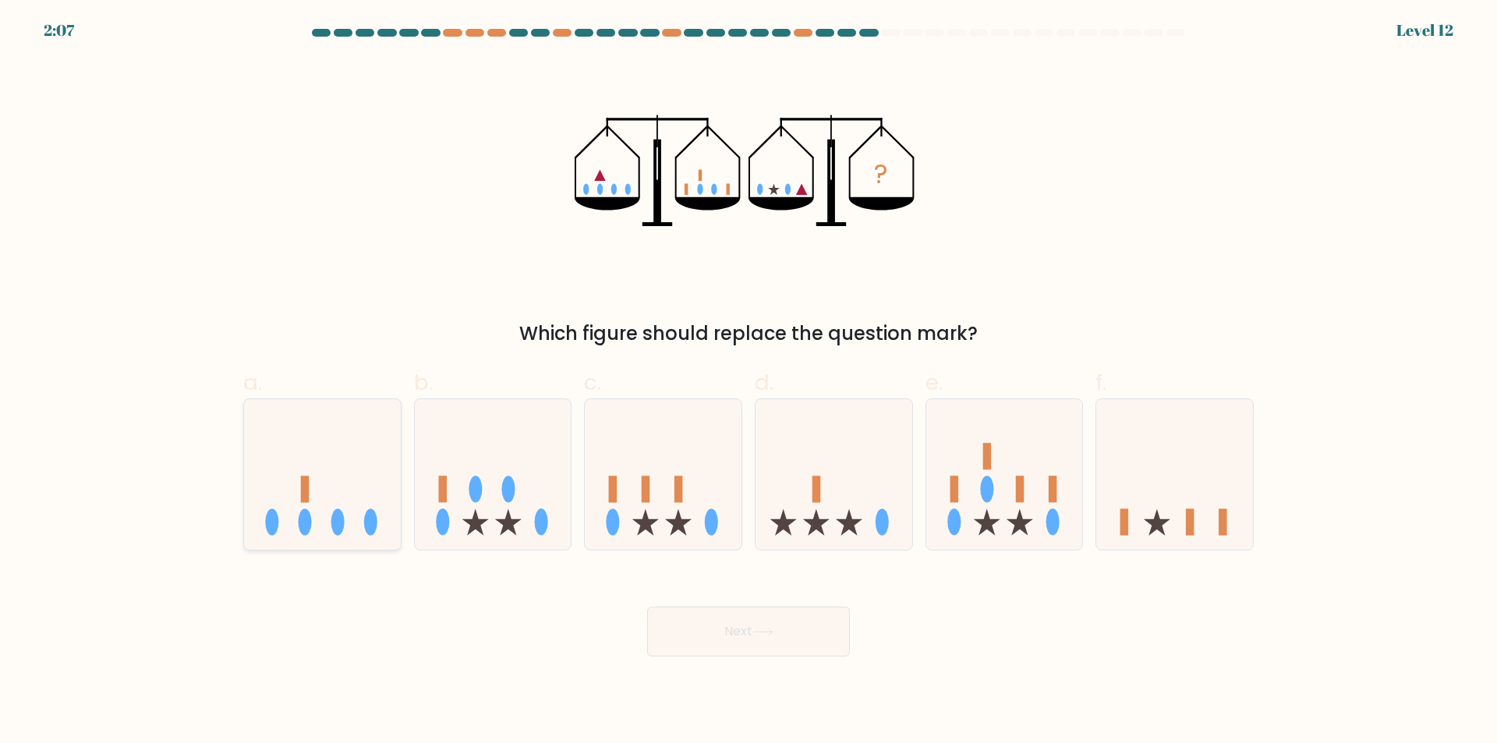
click at [368, 519] on ellipse at bounding box center [370, 521] width 13 height 27
click at [748, 382] on input "a." at bounding box center [748, 377] width 1 height 10
radio input "true"
click at [799, 628] on button "Next" at bounding box center [748, 631] width 203 height 50
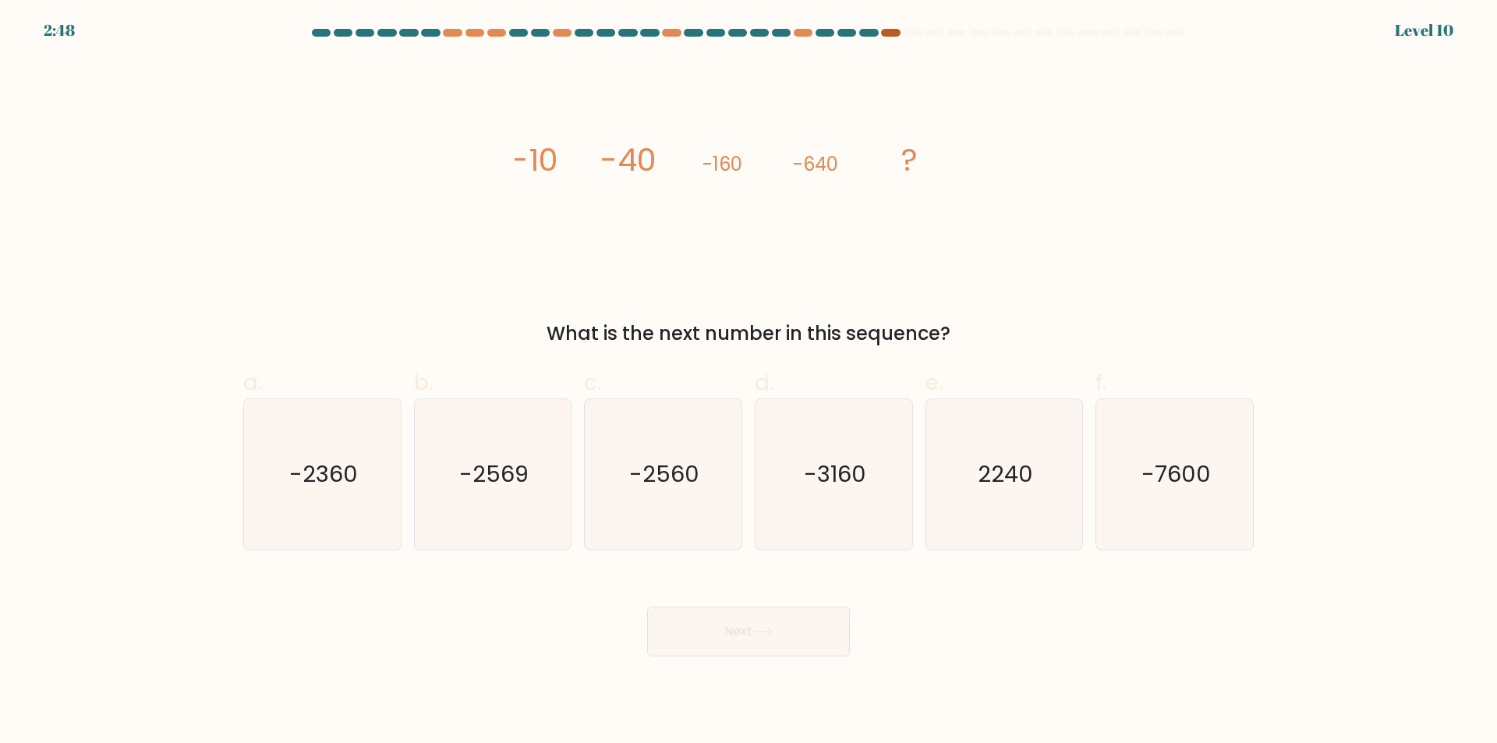
click at [894, 32] on div at bounding box center [890, 33] width 19 height 8
click at [657, 491] on icon "-2560" at bounding box center [663, 474] width 150 height 150
click at [748, 382] on input "c. -2560" at bounding box center [748, 377] width 1 height 10
radio input "true"
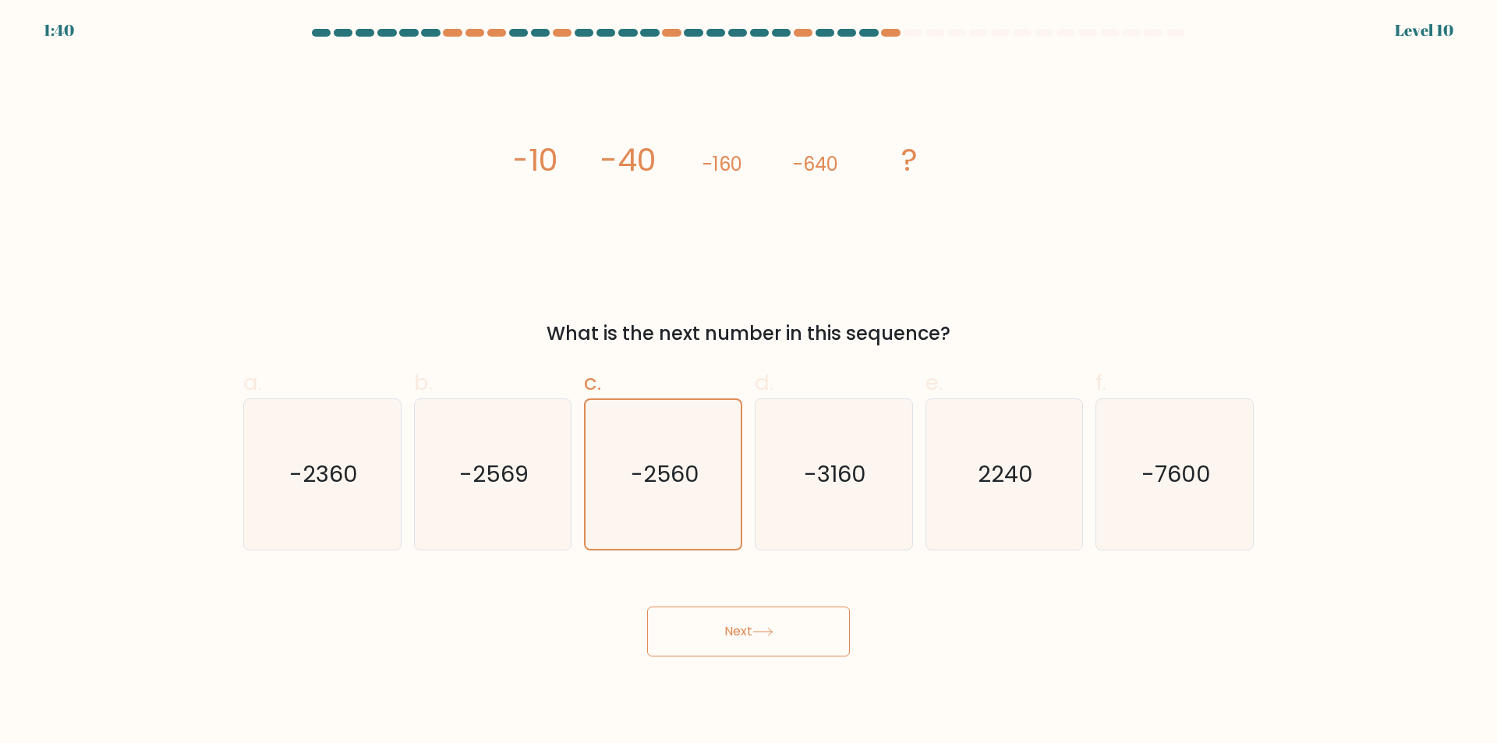
click at [786, 631] on button "Next" at bounding box center [748, 631] width 203 height 50
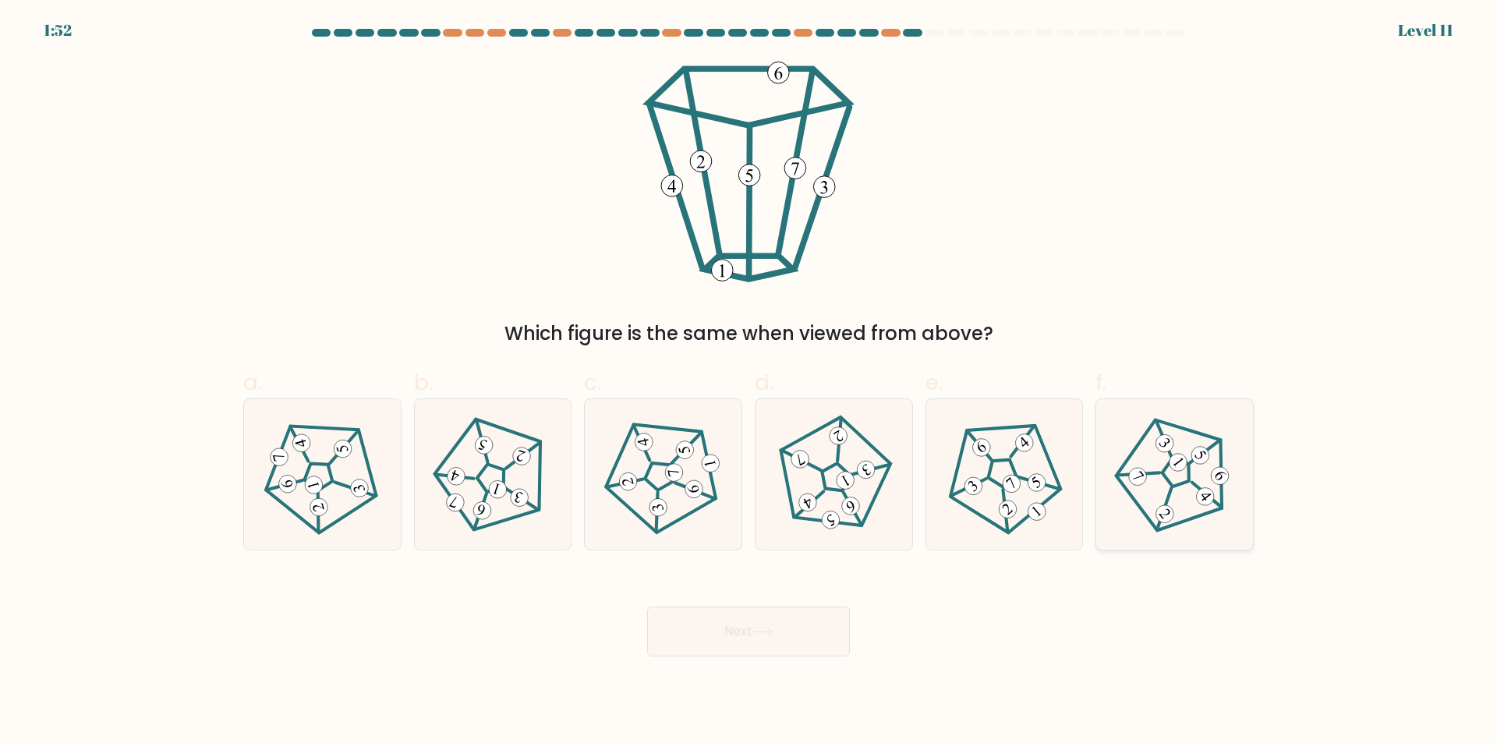
click at [1208, 512] on 141 at bounding box center [1179, 471] width 150 height 152
click at [749, 382] on input "f." at bounding box center [748, 377] width 1 height 10
radio input "true"
click at [826, 632] on button "Next" at bounding box center [748, 631] width 203 height 50
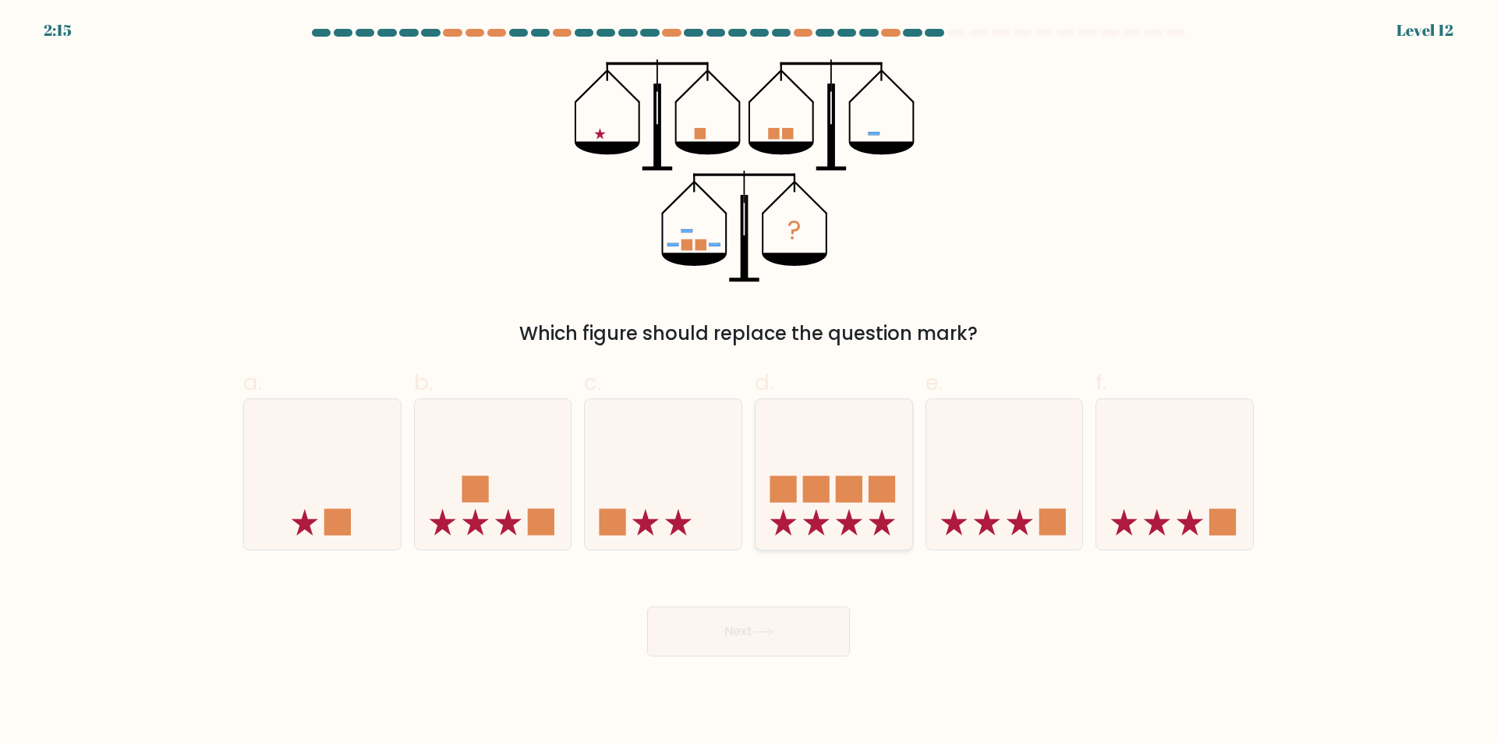
click at [840, 525] on icon at bounding box center [833, 474] width 157 height 129
click at [749, 382] on input "d." at bounding box center [748, 377] width 1 height 10
radio input "true"
click at [822, 629] on button "Next" at bounding box center [748, 631] width 203 height 50
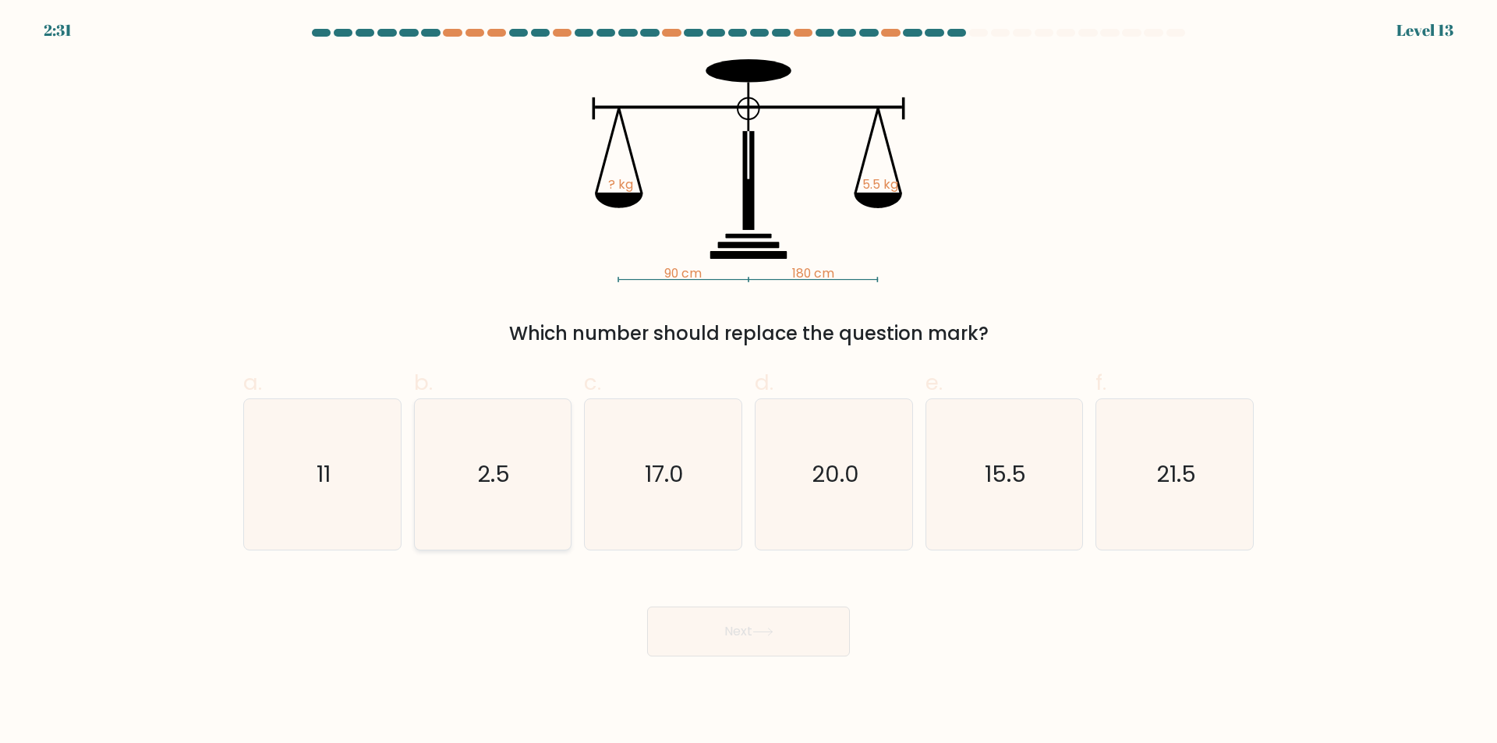
click at [455, 499] on icon "2.5" at bounding box center [492, 474] width 150 height 150
click at [748, 382] on input "b. 2.5" at bounding box center [748, 377] width 1 height 10
radio input "true"
click at [724, 638] on button "Next" at bounding box center [748, 631] width 203 height 50
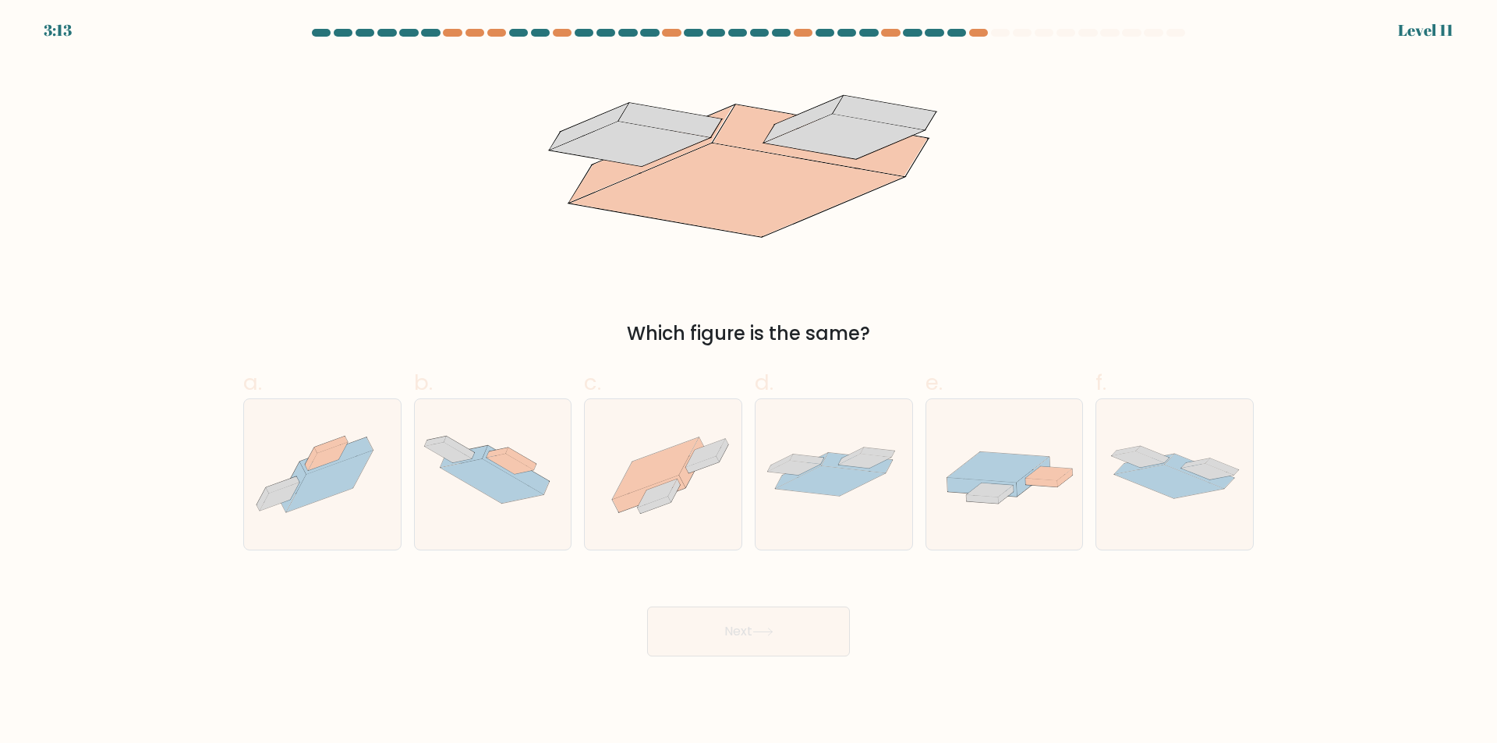
click at [980, 28] on div "3:13 Level 11" at bounding box center [748, 21] width 1497 height 42
click at [653, 490] on icon at bounding box center [658, 493] width 40 height 28
click at [748, 382] on input "c." at bounding box center [748, 377] width 1 height 10
radio input "true"
click at [735, 645] on button "Next" at bounding box center [748, 631] width 203 height 50
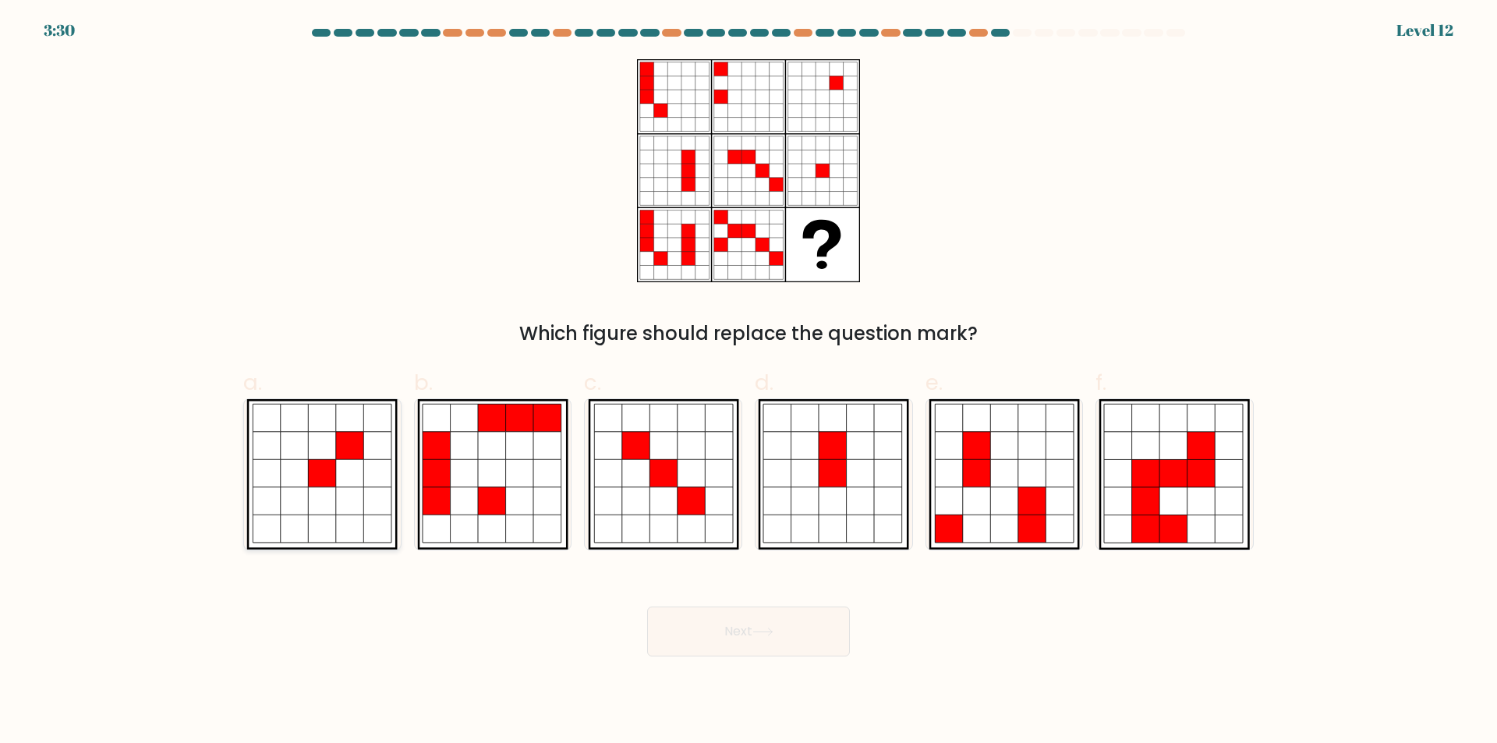
click at [289, 518] on icon at bounding box center [295, 529] width 28 height 28
click at [748, 382] on input "a." at bounding box center [748, 377] width 1 height 10
radio input "true"
click at [724, 634] on button "Next" at bounding box center [748, 631] width 203 height 50
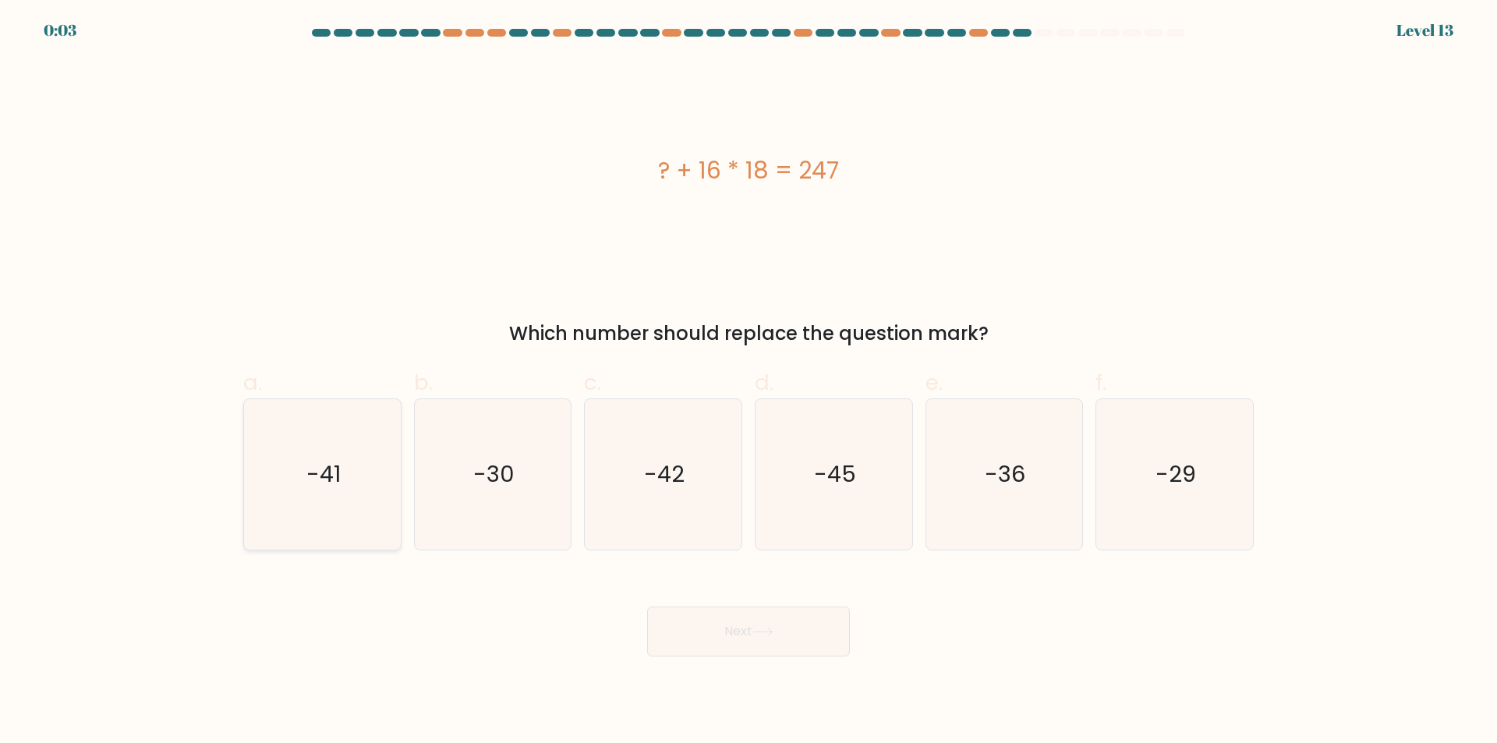
click at [317, 525] on icon "-41" at bounding box center [322, 474] width 150 height 150
click at [748, 382] on input "a. -41" at bounding box center [748, 377] width 1 height 10
radio input "true"
click at [755, 646] on button "Next" at bounding box center [748, 631] width 203 height 50
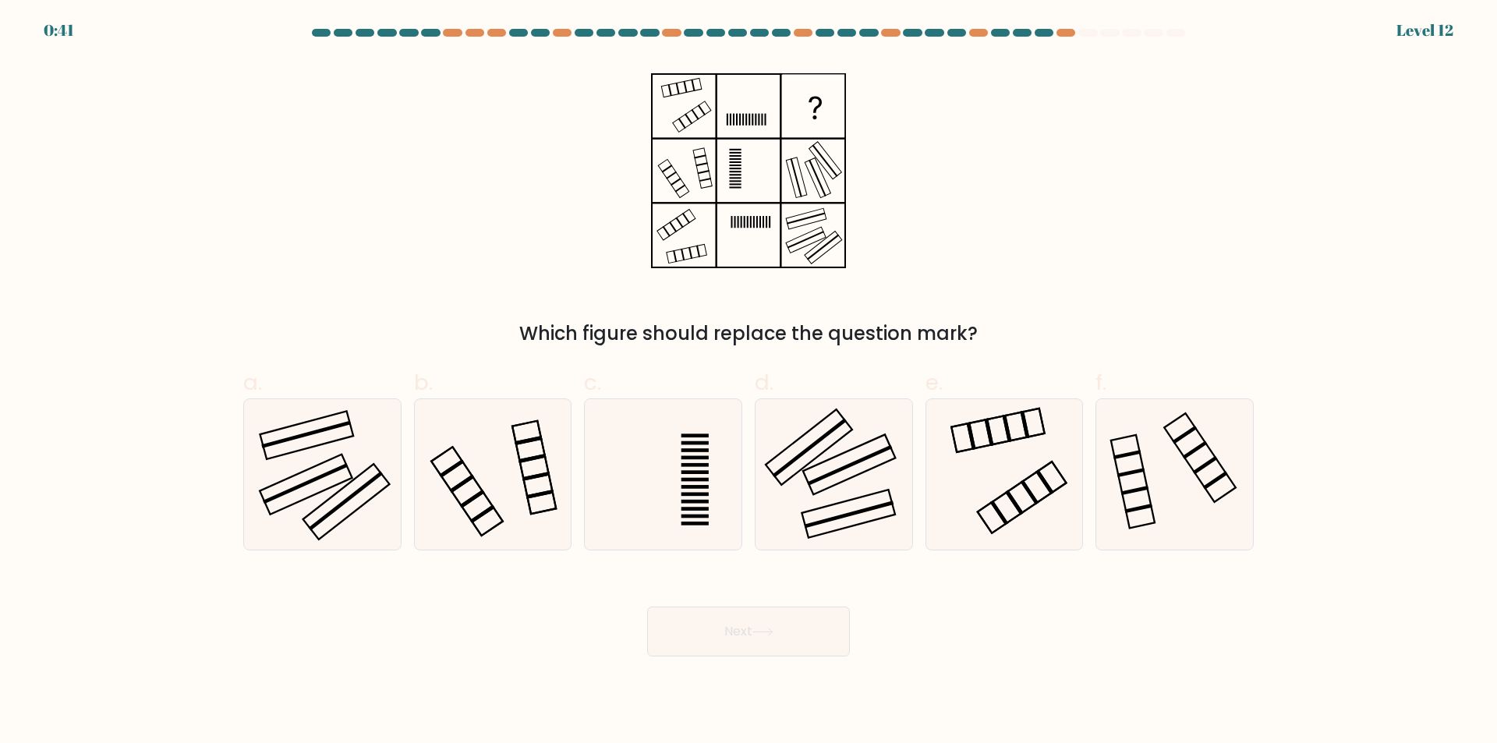
click at [1184, 175] on div "Which figure should replace the question mark?" at bounding box center [748, 203] width 1029 height 288
drag, startPoint x: 844, startPoint y: 467, endPoint x: 837, endPoint y: 505, distance: 38.8
click at [844, 468] on rect at bounding box center [849, 465] width 85 height 41
click at [749, 382] on input "d." at bounding box center [748, 377] width 1 height 10
radio input "true"
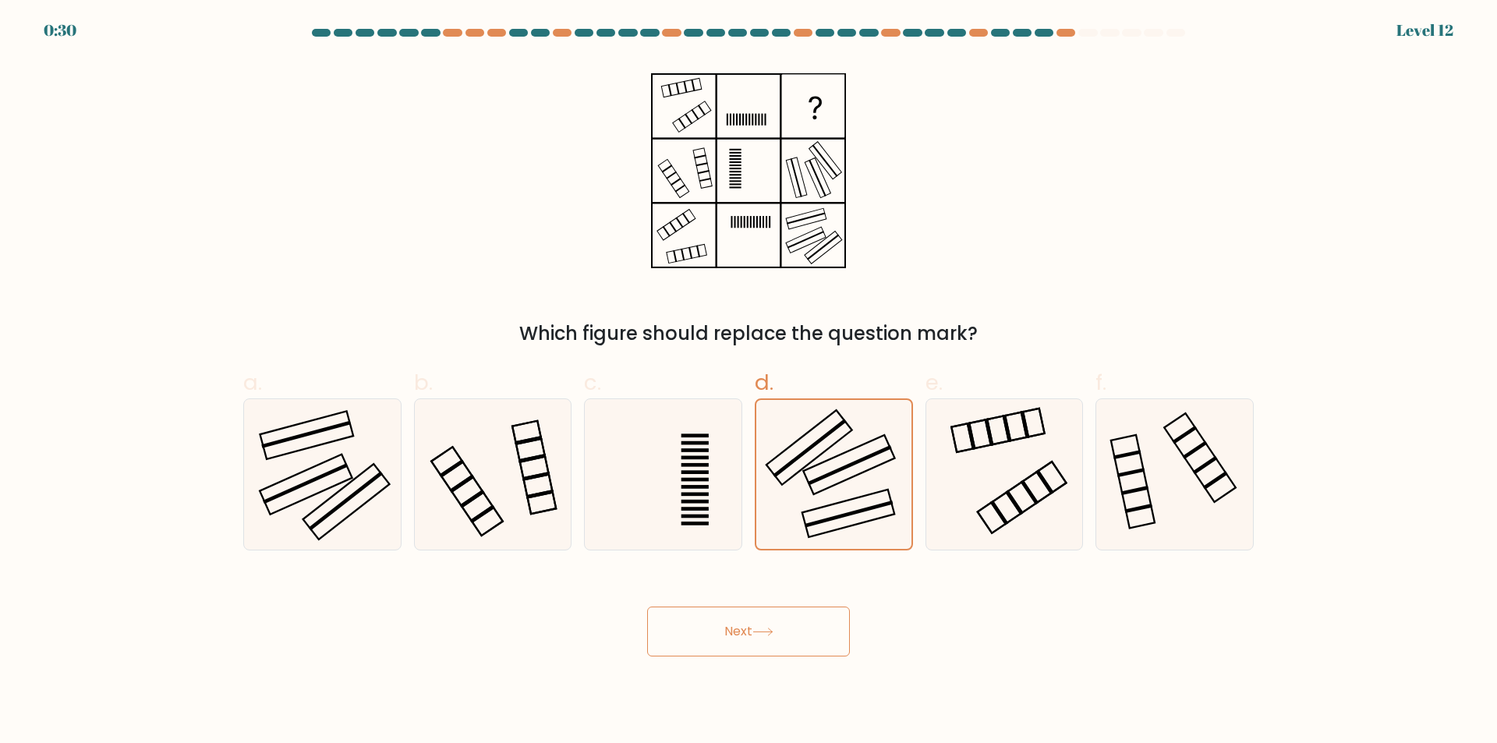
click at [784, 636] on button "Next" at bounding box center [748, 631] width 203 height 50
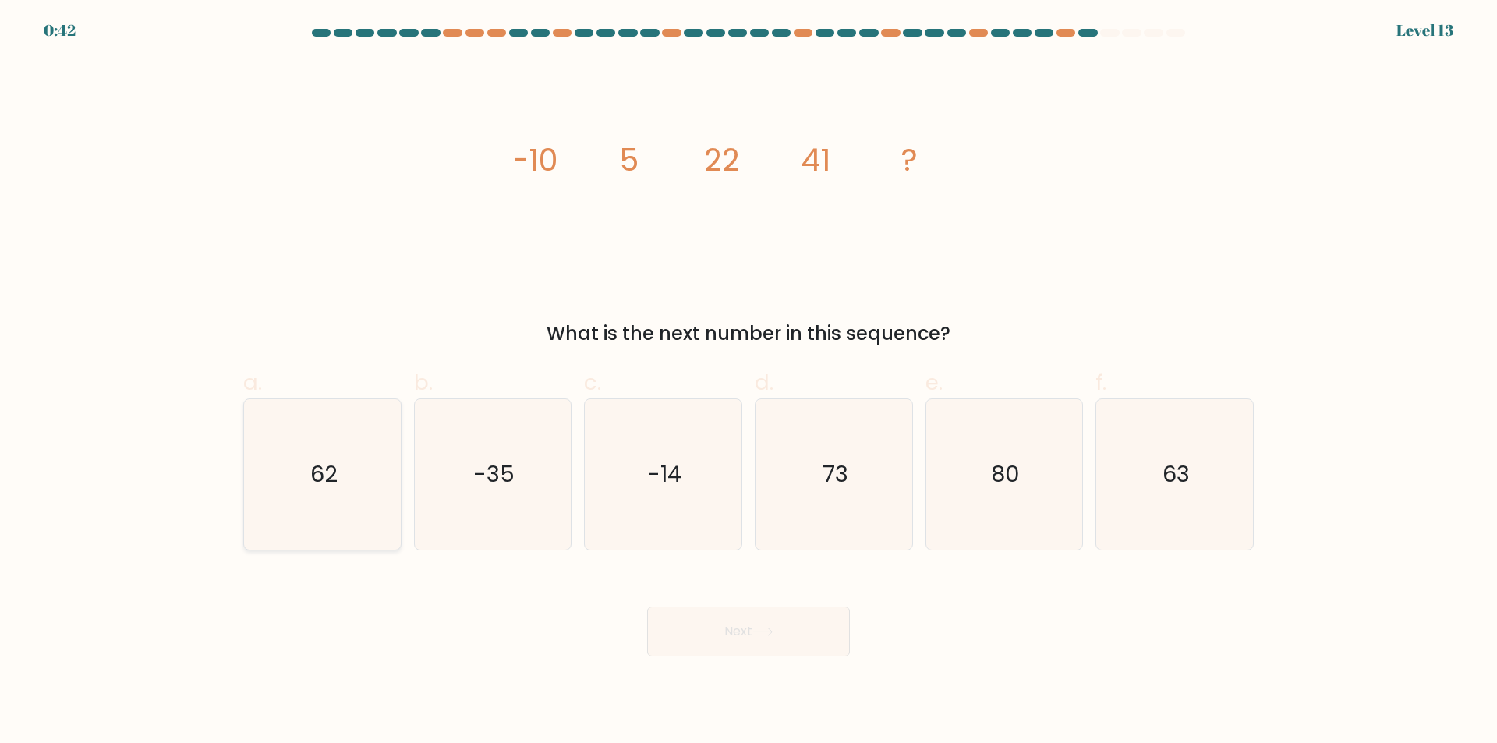
click at [337, 498] on icon "62" at bounding box center [322, 474] width 150 height 150
click at [748, 382] on input "a. 62" at bounding box center [748, 377] width 1 height 10
radio input "true"
click at [751, 628] on button "Next" at bounding box center [748, 631] width 203 height 50
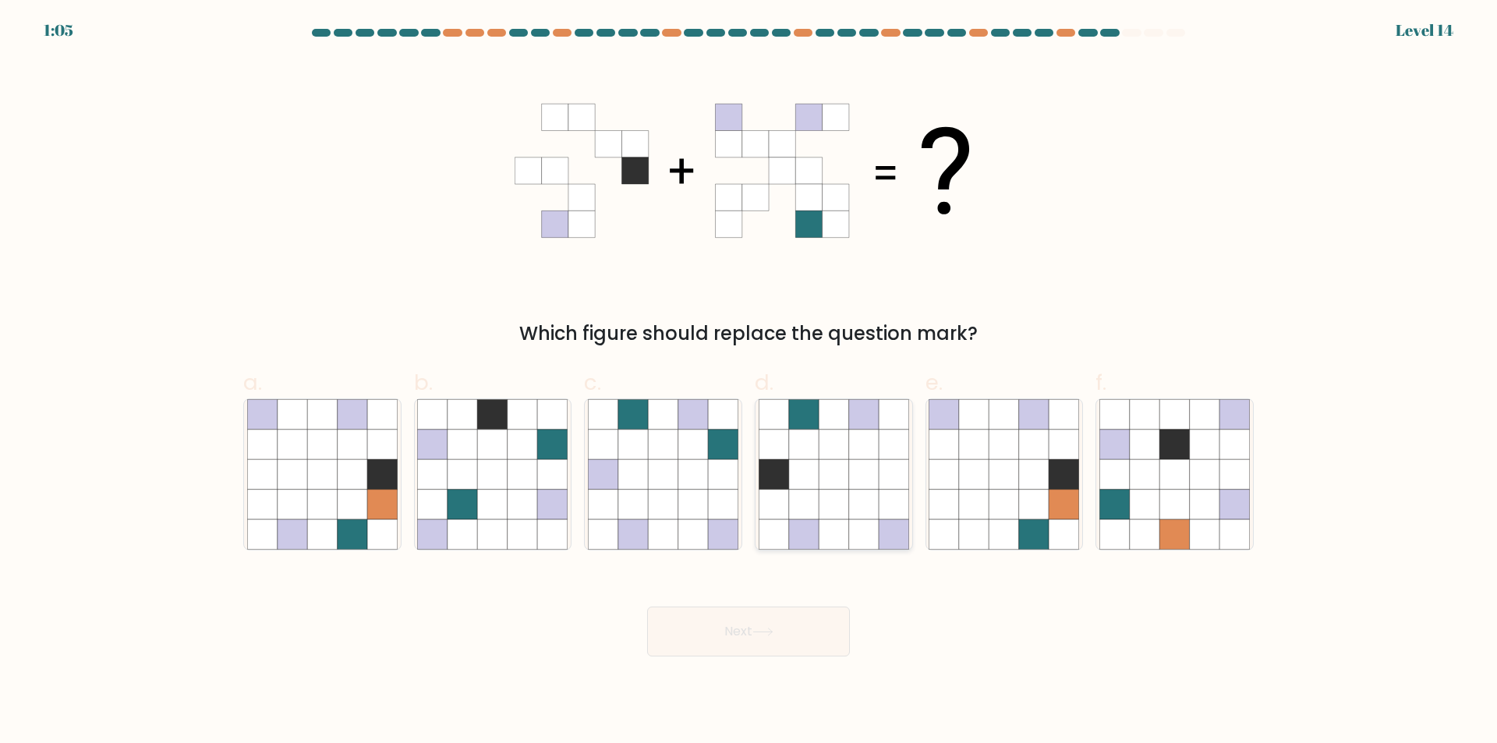
click at [808, 525] on icon at bounding box center [804, 534] width 30 height 30
click at [749, 382] on input "d." at bounding box center [748, 377] width 1 height 10
radio input "true"
click at [806, 628] on button "Next" at bounding box center [748, 631] width 203 height 50
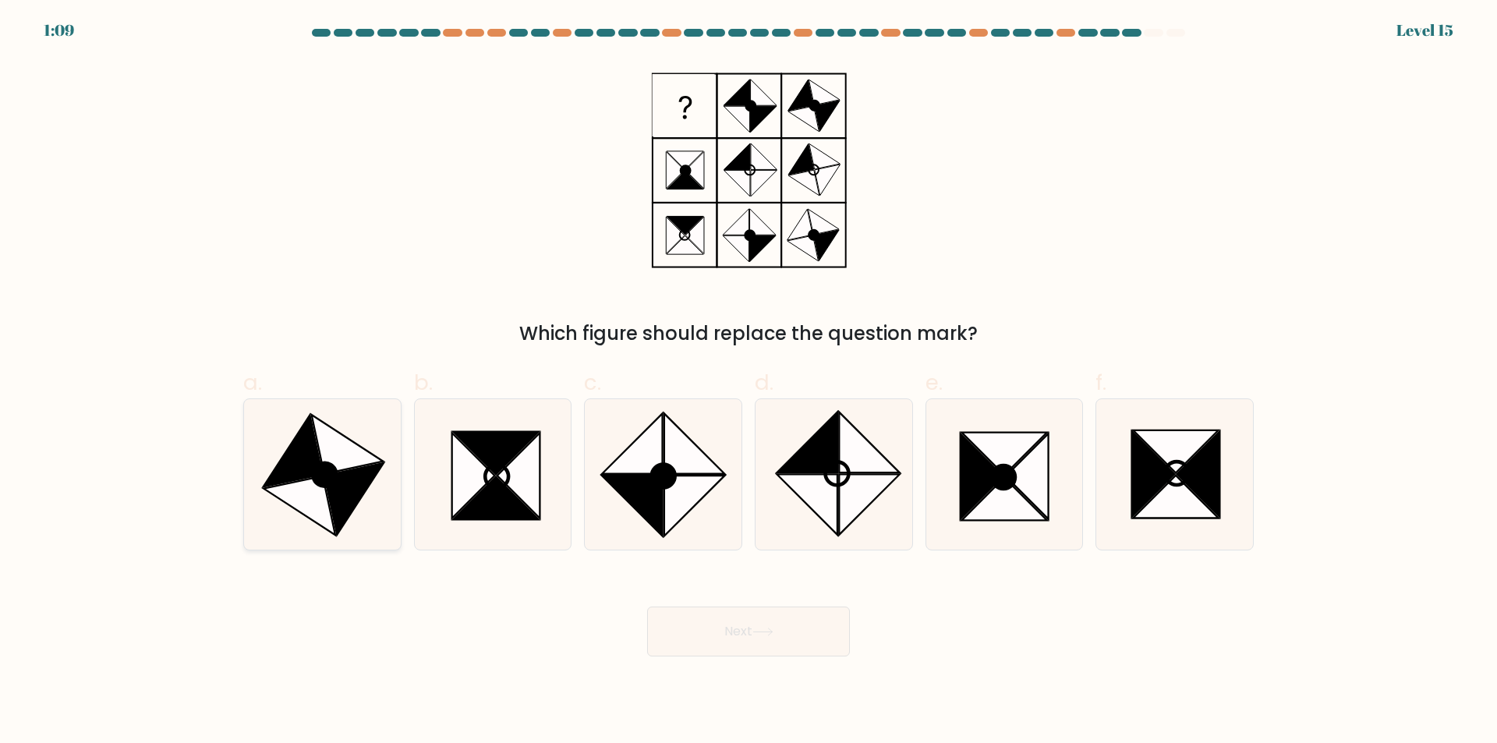
click at [345, 518] on icon at bounding box center [353, 499] width 59 height 72
click at [748, 382] on input "a." at bounding box center [748, 377] width 1 height 10
radio input "true"
click at [826, 646] on button "Next" at bounding box center [748, 631] width 203 height 50
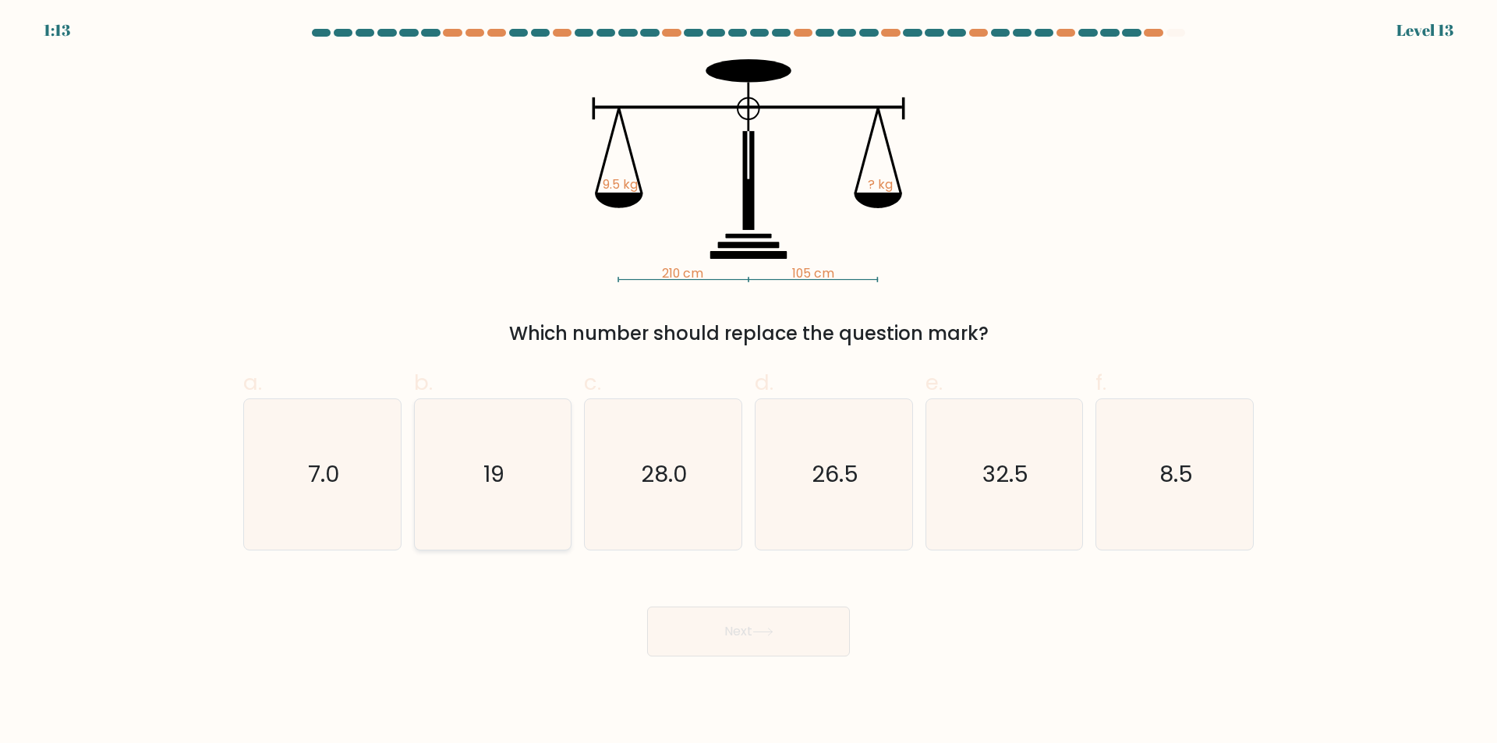
drag, startPoint x: 354, startPoint y: 483, endPoint x: 525, endPoint y: 531, distance: 177.4
click at [361, 485] on icon "7.0" at bounding box center [322, 474] width 150 height 150
click at [748, 382] on input "a. 7.0" at bounding box center [748, 377] width 1 height 10
radio input "true"
click at [842, 638] on button "Next" at bounding box center [748, 631] width 203 height 50
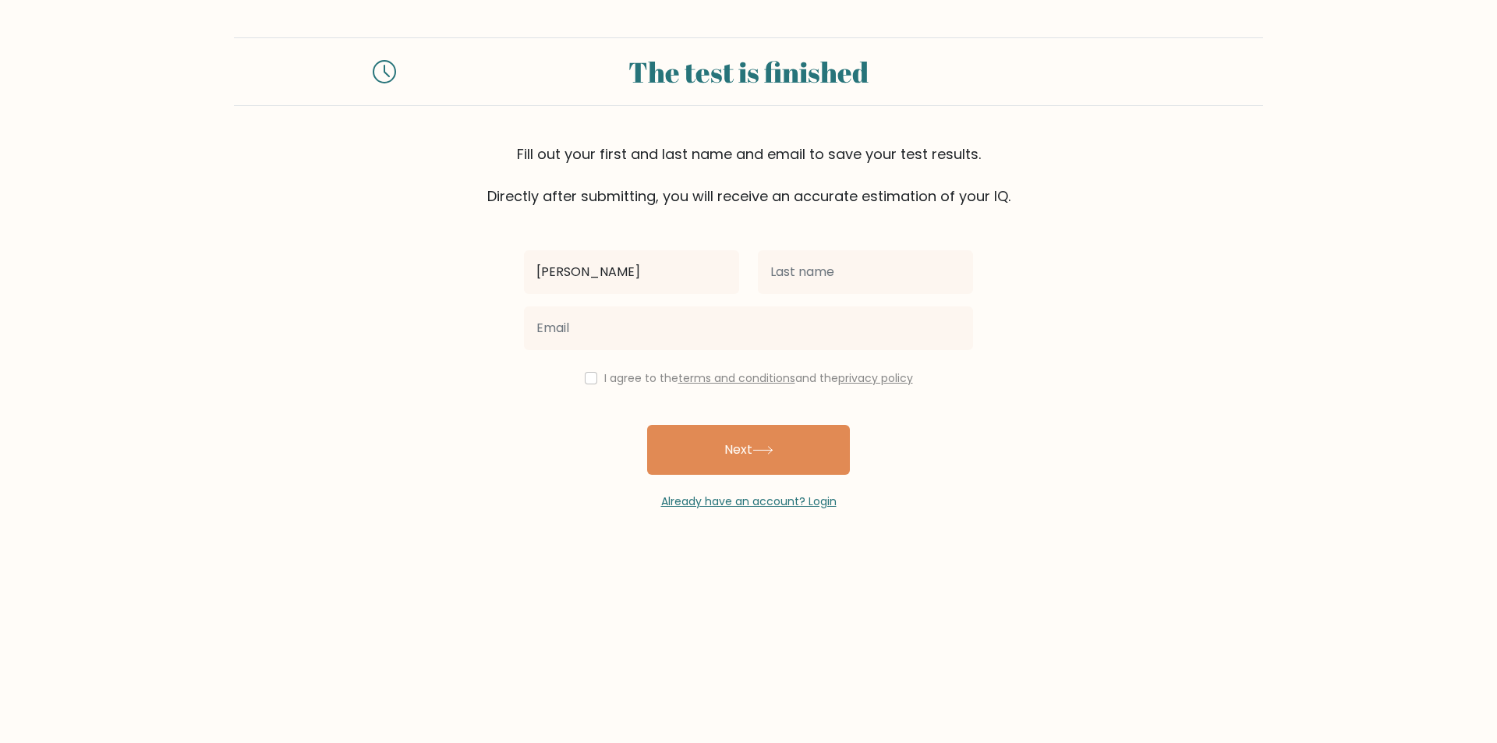
type input "[PERSON_NAME]"
type input "Amaller"
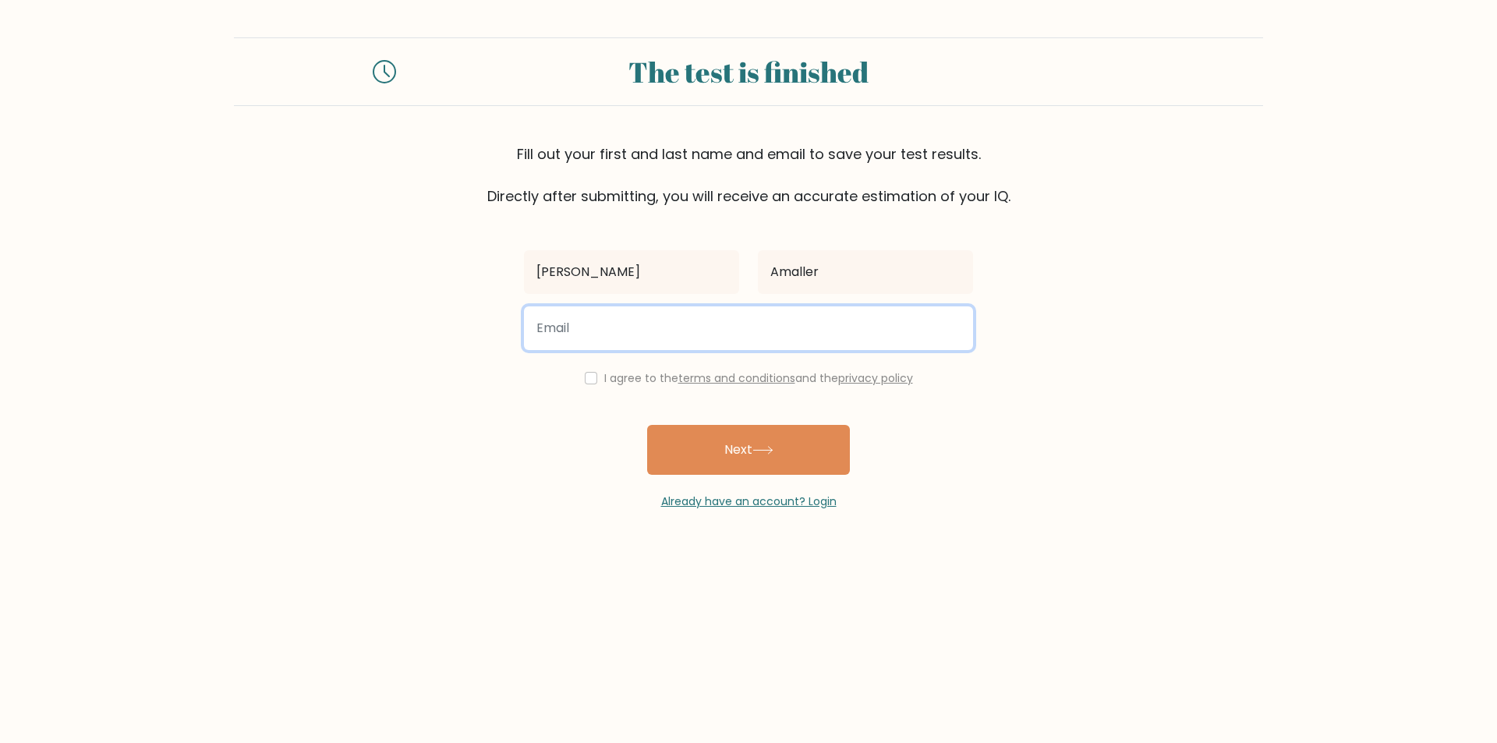
click at [742, 332] on input "email" at bounding box center [748, 328] width 449 height 44
type input "paulaamaller@gmail.com"
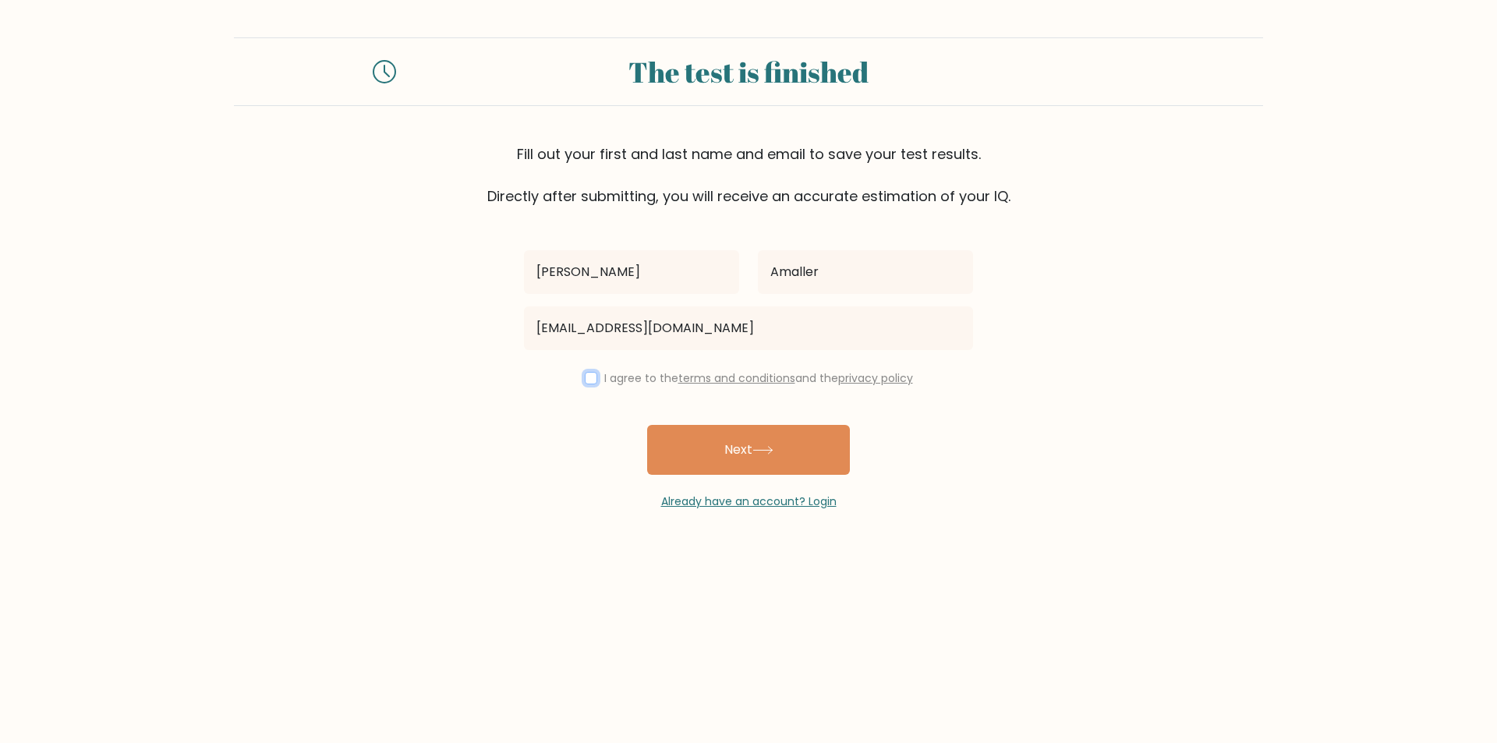
click at [585, 372] on input "checkbox" at bounding box center [591, 378] width 12 height 12
checkbox input "true"
click at [716, 456] on button "Next" at bounding box center [748, 450] width 203 height 50
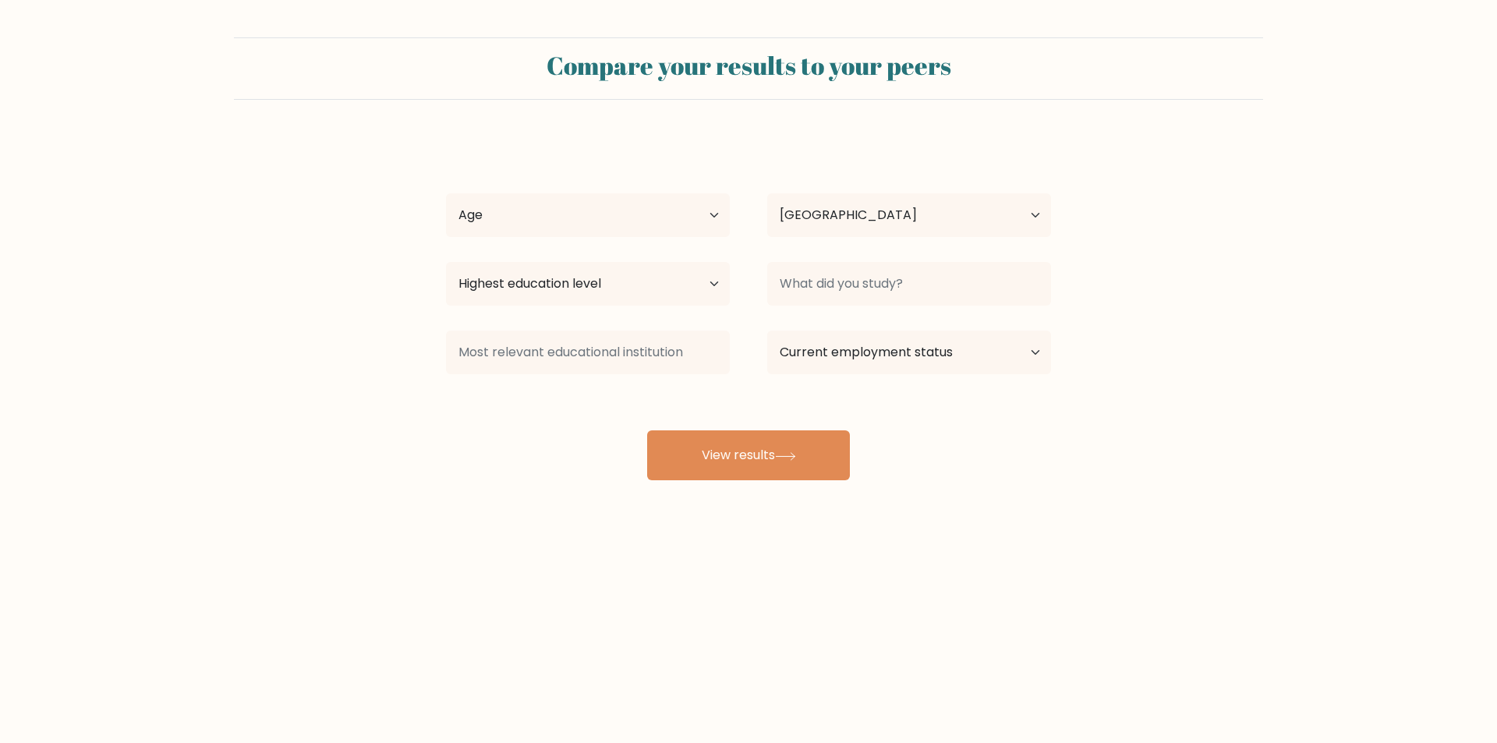
select select "PH"
click at [695, 229] on select "Age Under [DEMOGRAPHIC_DATA] [DEMOGRAPHIC_DATA] [DEMOGRAPHIC_DATA] [DEMOGRAPHIC…" at bounding box center [588, 215] width 284 height 44
select select "25_34"
click at [446, 193] on select "Age Under [DEMOGRAPHIC_DATA] [DEMOGRAPHIC_DATA] [DEMOGRAPHIC_DATA] [DEMOGRAPHIC…" at bounding box center [588, 215] width 284 height 44
click at [914, 215] on select "Country [GEOGRAPHIC_DATA] [GEOGRAPHIC_DATA] [GEOGRAPHIC_DATA] [US_STATE] [GEOGR…" at bounding box center [909, 215] width 284 height 44
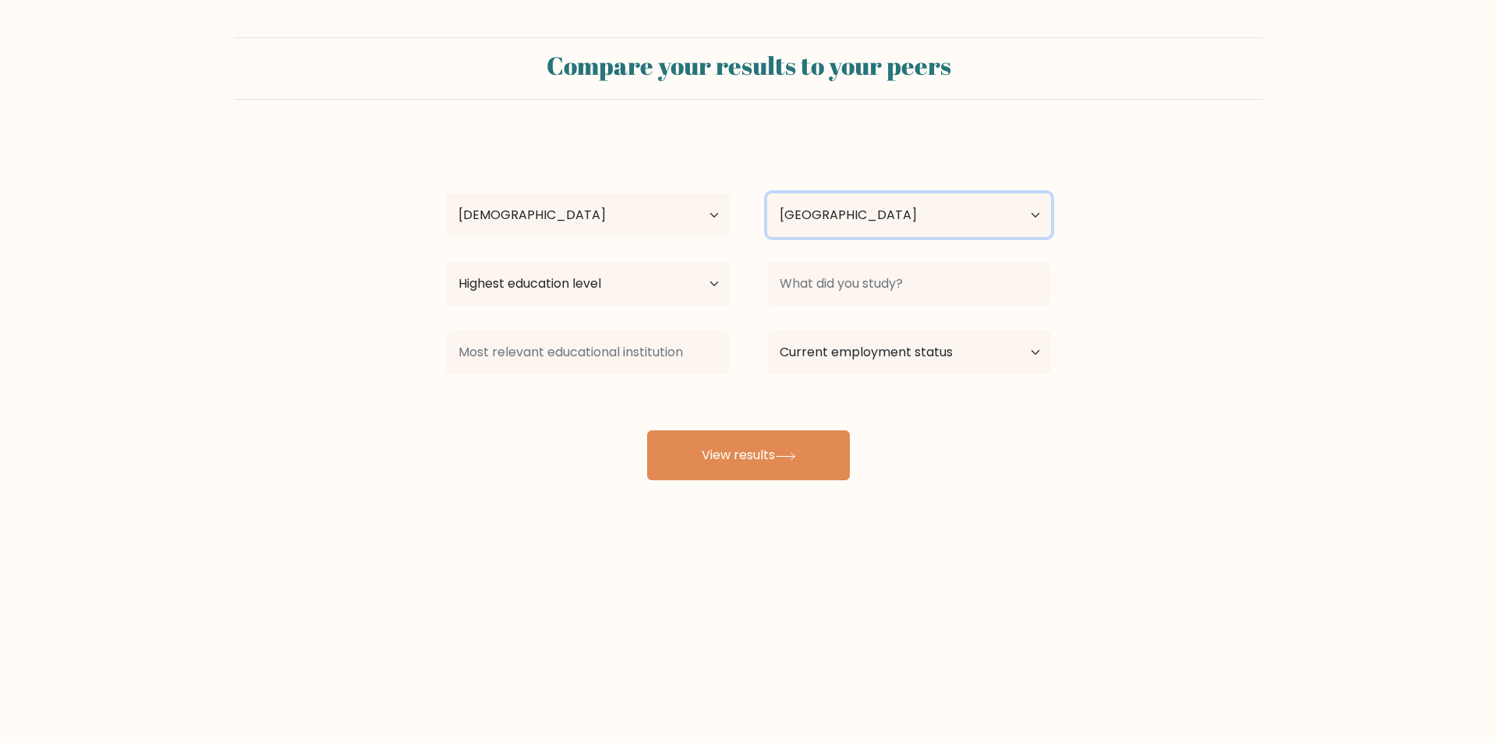
click at [913, 216] on select "Country [GEOGRAPHIC_DATA] [GEOGRAPHIC_DATA] [GEOGRAPHIC_DATA] [US_STATE] [GEOGR…" at bounding box center [909, 215] width 284 height 44
click at [661, 290] on select "Highest education level No schooling Primary Lower Secondary Upper Secondary Oc…" at bounding box center [588, 284] width 284 height 44
select select "occupation_specific"
click at [446, 262] on select "Highest education level No schooling Primary Lower Secondary Upper Secondary Oc…" at bounding box center [588, 284] width 284 height 44
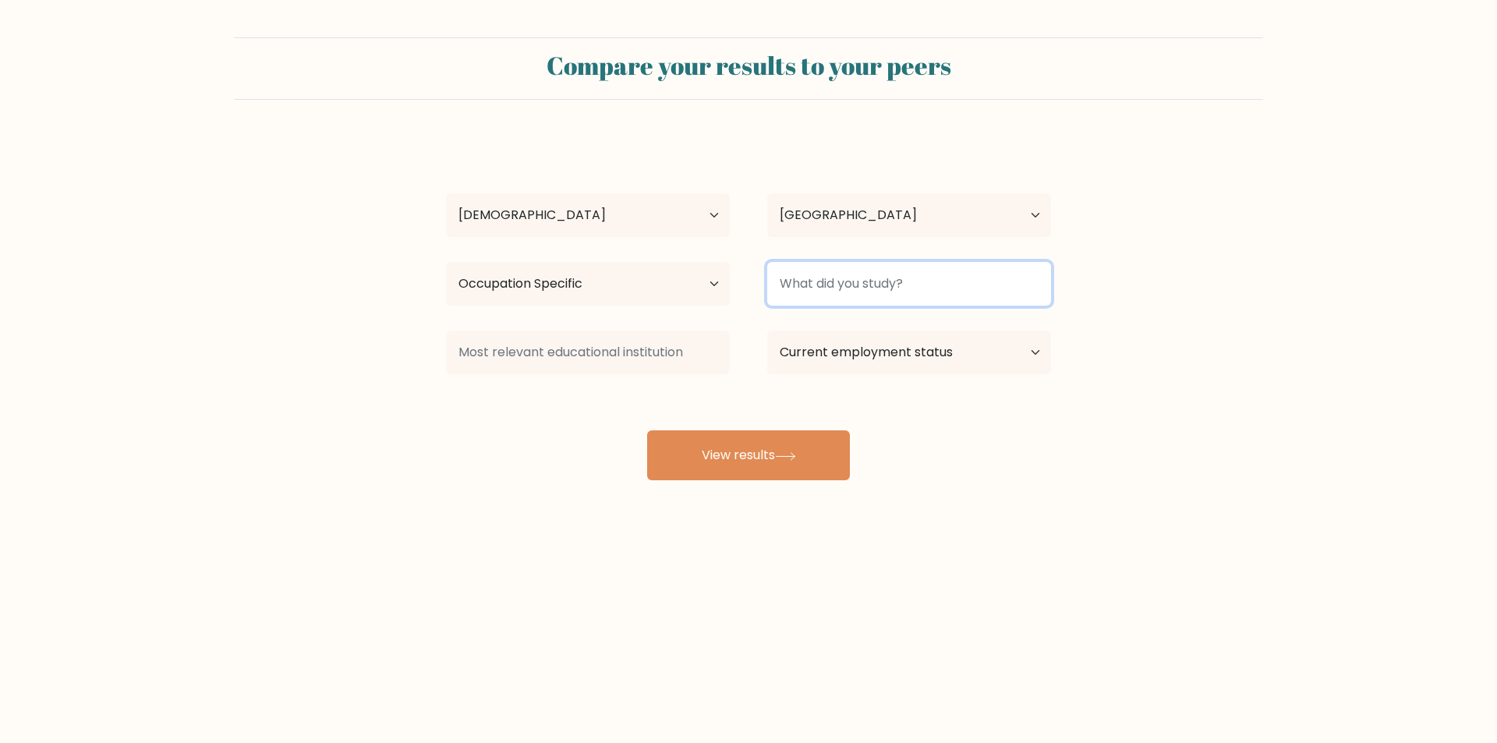
click at [882, 264] on input at bounding box center [909, 284] width 284 height 44
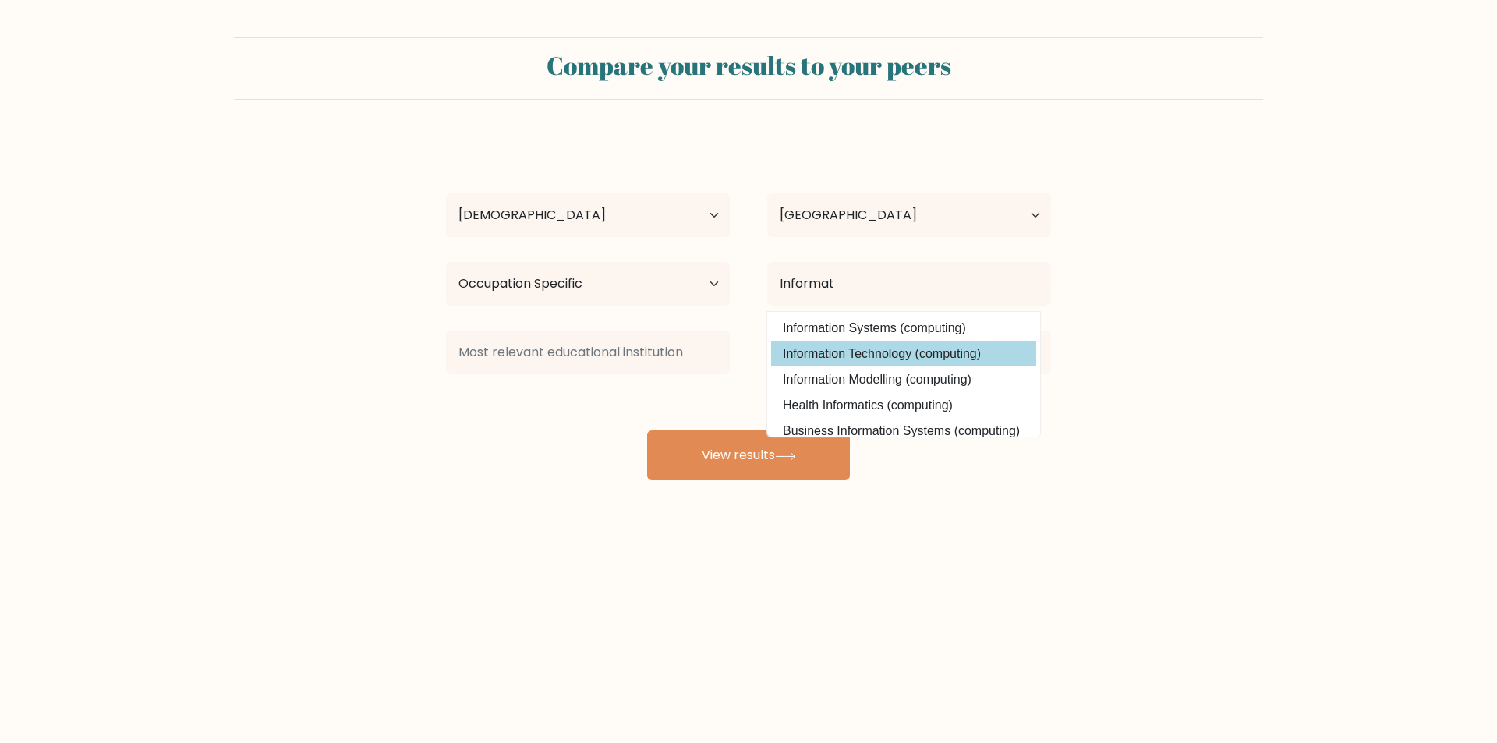
click at [893, 345] on option "Information Technology (computing)" at bounding box center [903, 353] width 265 height 25
type input "Information Technology"
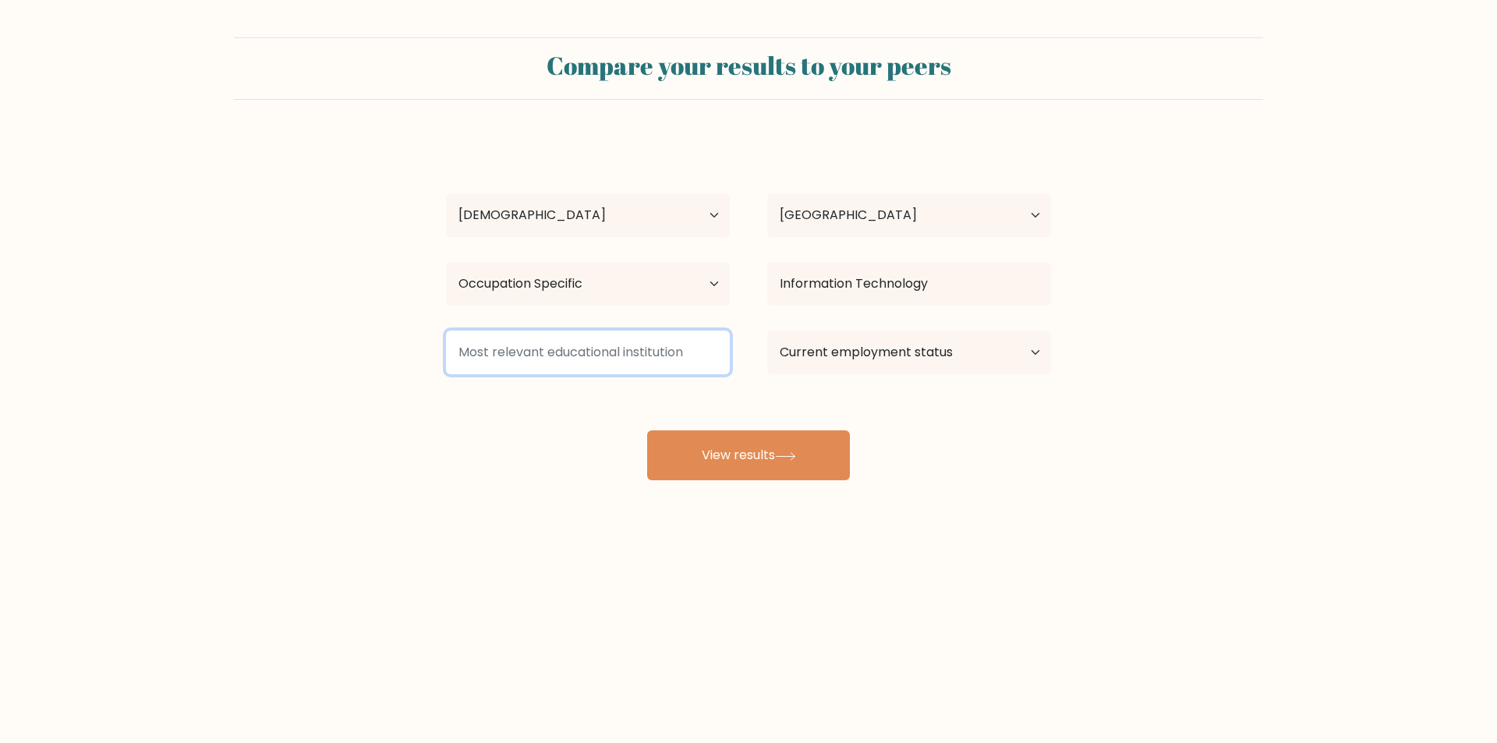
click at [675, 362] on input at bounding box center [588, 353] width 284 height 44
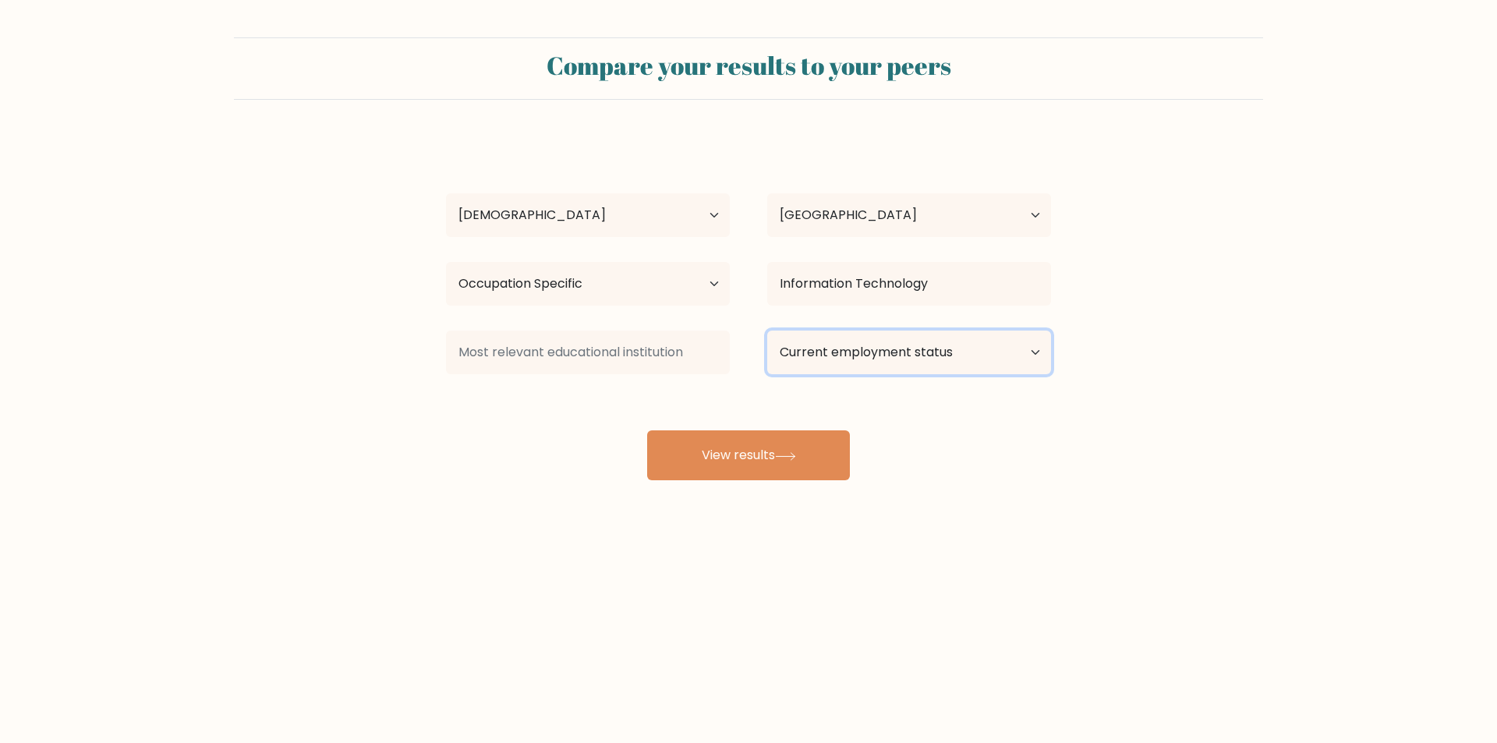
click at [894, 350] on select "Current employment status Employed Student Retired Other / prefer not to answer" at bounding box center [909, 353] width 284 height 44
select select "other"
click at [767, 331] on select "Current employment status Employed Student Retired Other / prefer not to answer" at bounding box center [909, 353] width 284 height 44
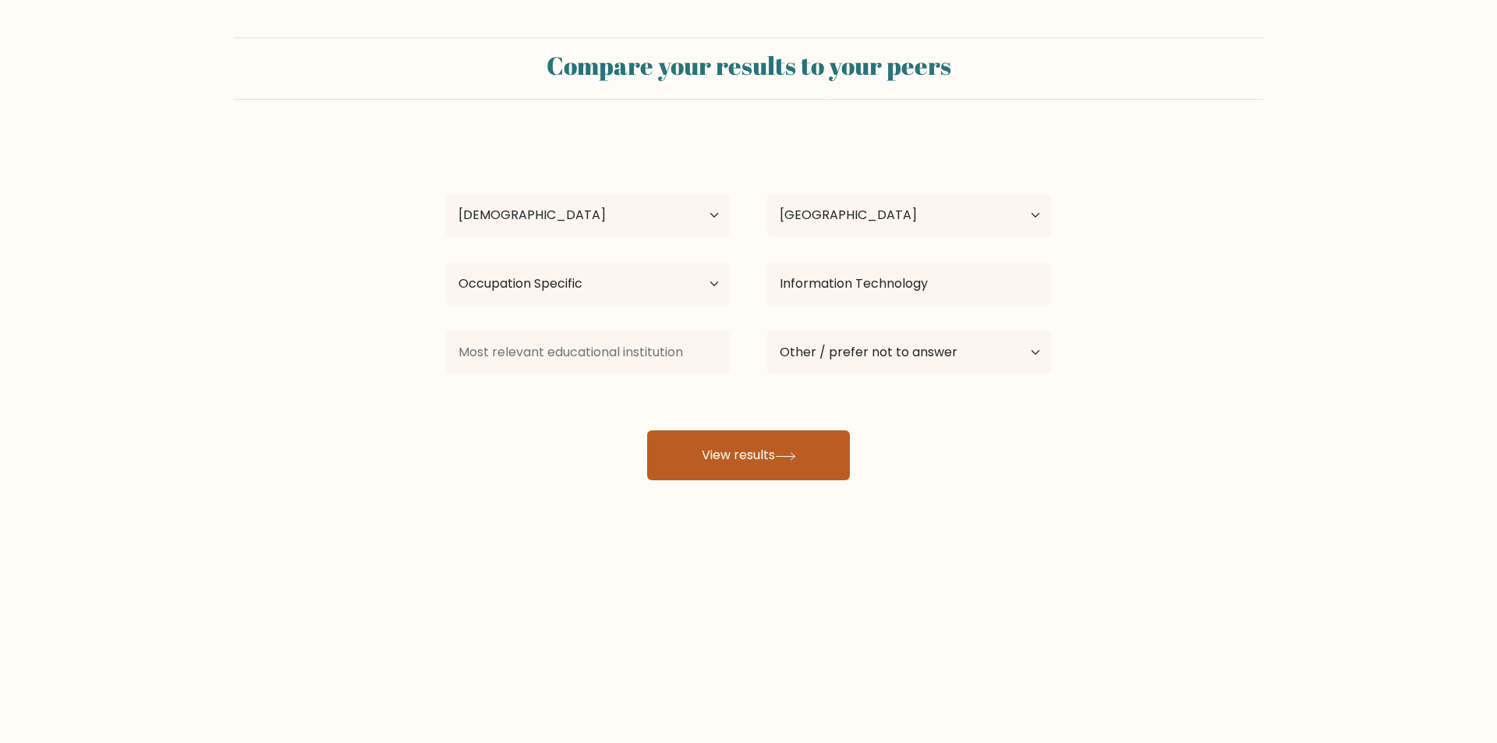
click at [828, 448] on button "View results" at bounding box center [748, 455] width 203 height 50
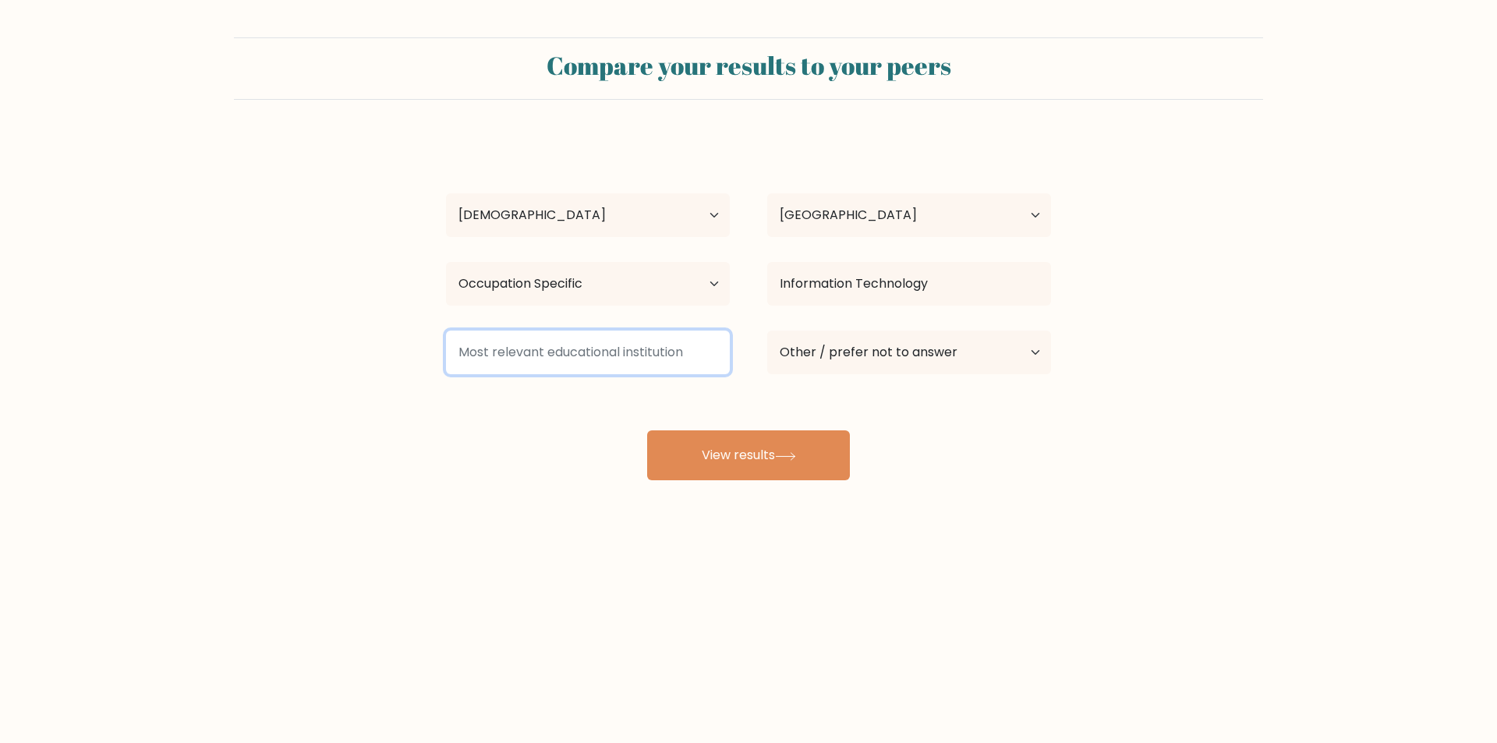
click at [688, 360] on input at bounding box center [588, 353] width 284 height 44
type input "G"
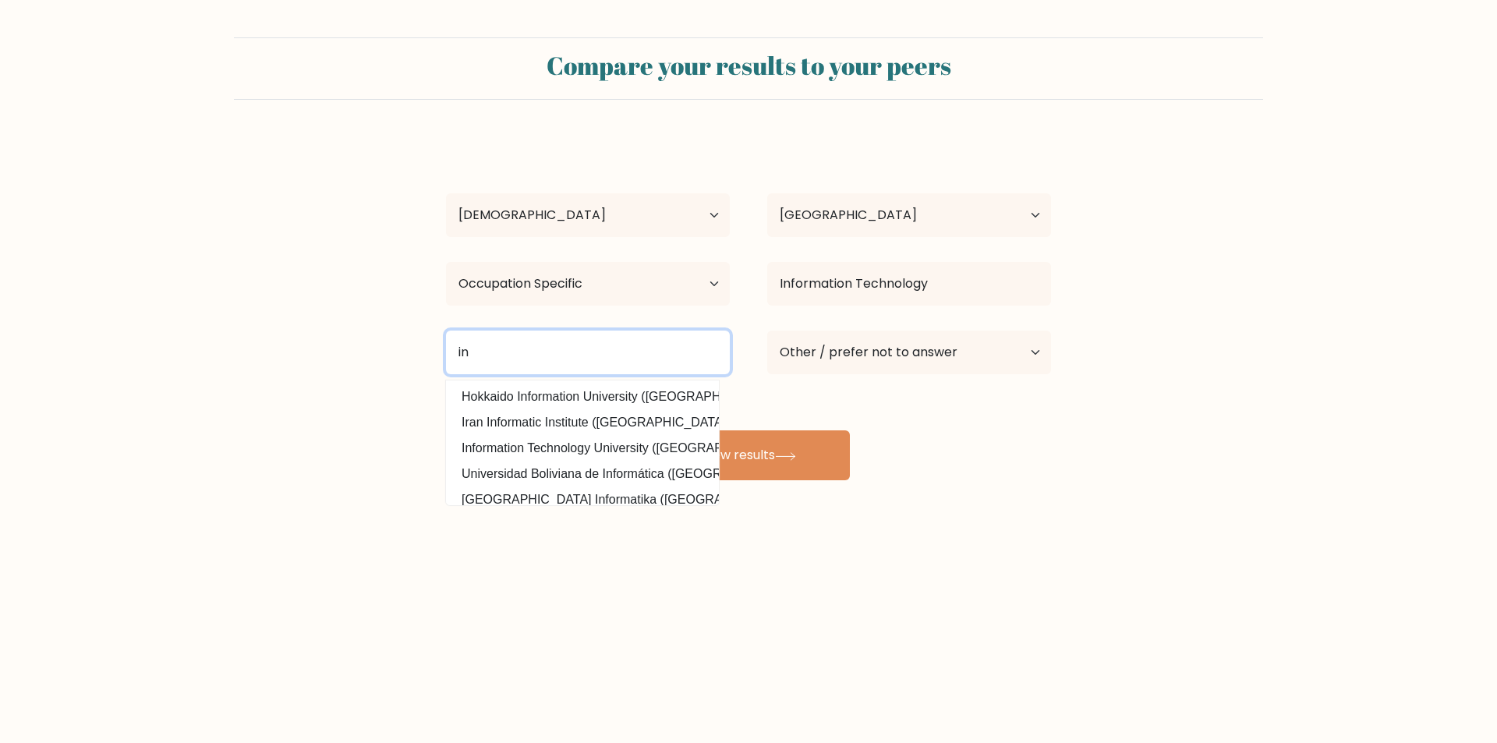
type input "i"
type input "G"
type input "C"
type input "P"
type input "[GEOGRAPHIC_DATA]"
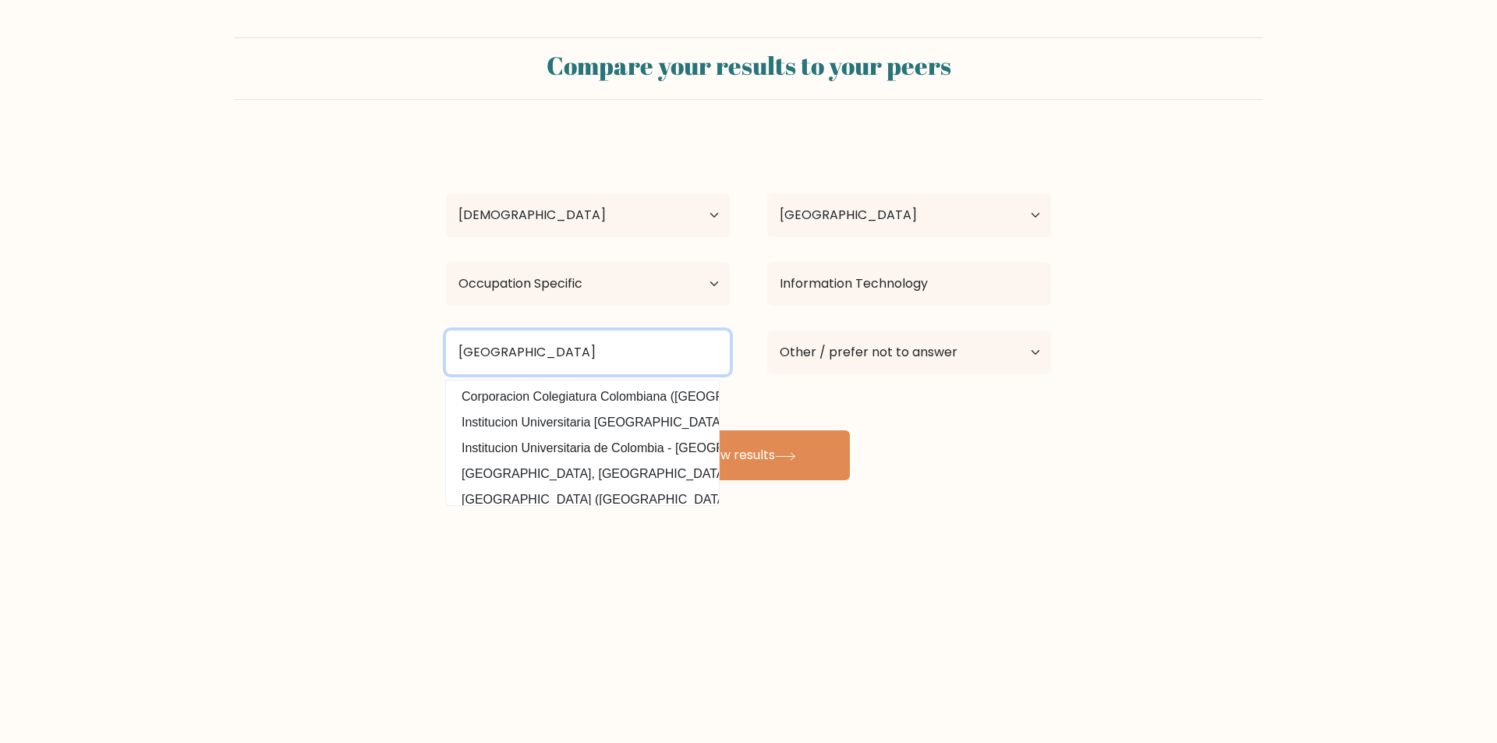
click at [647, 430] on button "View results" at bounding box center [748, 455] width 203 height 50
